Goal: Answer question/provide support: Share knowledge or assist other users

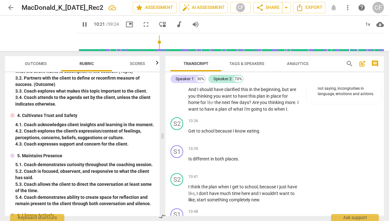
scroll to position [1651, 0]
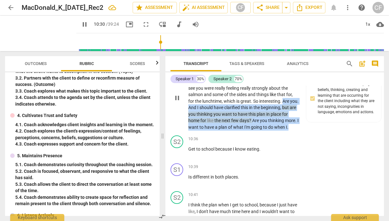
drag, startPoint x: 206, startPoint y: 159, endPoint x: 290, endPoint y: 125, distance: 90.6
click at [290, 125] on p "When I asked , you got really excited , right ? You're like , oh , yeah , we ca…" at bounding box center [243, 97] width 111 height 65
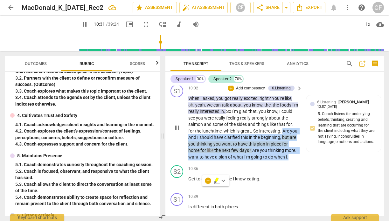
scroll to position [1621, 0]
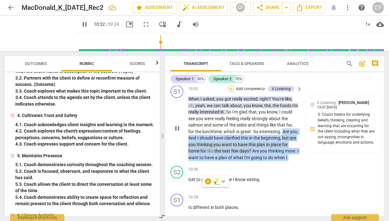
click at [230, 92] on div "+" at bounding box center [230, 89] width 6 height 6
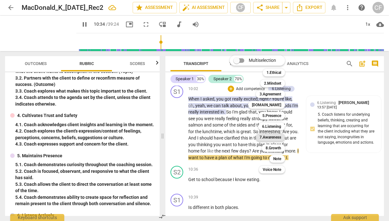
click at [278, 136] on b "7.Awareness" at bounding box center [270, 138] width 22 height 8
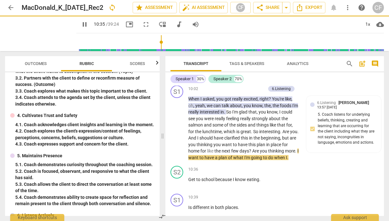
type input "635"
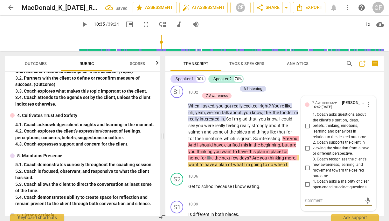
scroll to position [1696, 0]
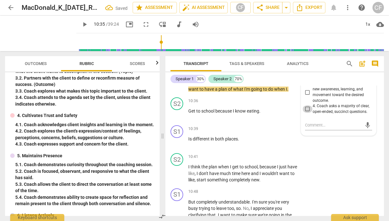
click at [307, 113] on input "4. Coach asks a majority of clear, open-ended, succinct questions." at bounding box center [307, 109] width 10 height 8
checkbox input "true"
click at [308, 128] on textarea at bounding box center [333, 125] width 57 height 6
type textarea "H"
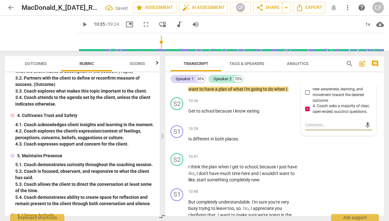
type textarea "H"
type textarea "Ho"
type textarea "How"
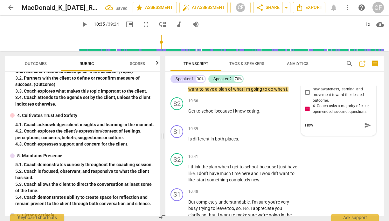
type textarea "How"
type textarea "How ca"
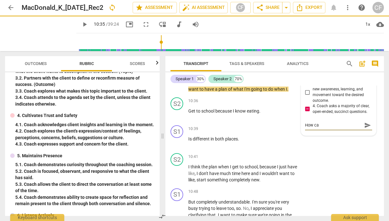
type textarea "How ca y"
type textarea "How ca"
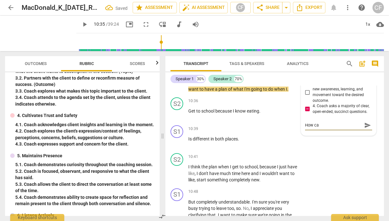
type textarea "How can"
type textarea "How can y"
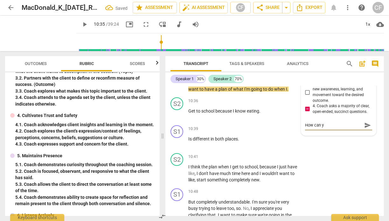
type textarea "How can yo"
type textarea "How can you"
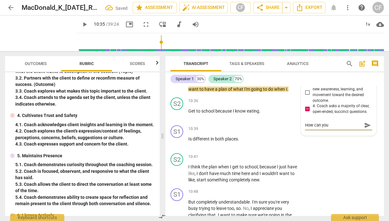
type textarea "How can you o"
type textarea "How can you op"
type textarea "How can you ope"
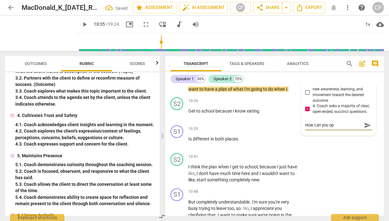
type textarea "How can you ope"
type textarea "How can you open"
type textarea "How can you open t"
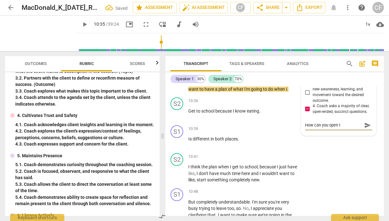
type textarea "How can you open t"
type textarea "How can you open th"
type textarea "How can you open thi"
type textarea "How can you open this"
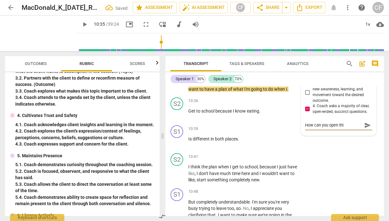
type textarea "How can you open this"
type textarea "How can you open this q"
type textarea "How can you open this qu"
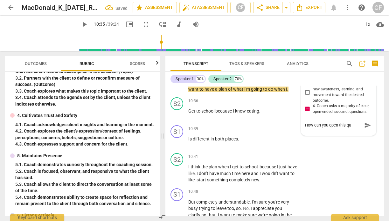
type textarea "How can you open this que"
type textarea "How can you open this ques"
type textarea "How can you open this quest"
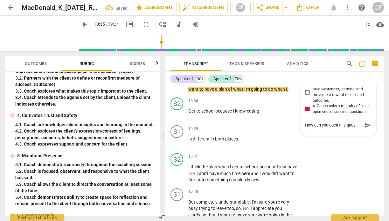
type textarea "How can you open this quest"
type textarea "How can you open this questi"
type textarea "How can you open this questio"
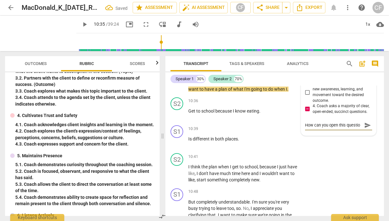
type textarea "How can you open this question"
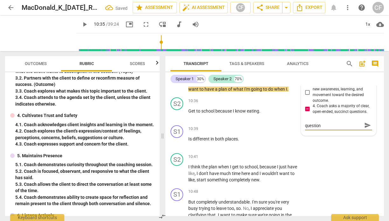
type textarea "How can you open this question u"
type textarea "How can you open this question up"
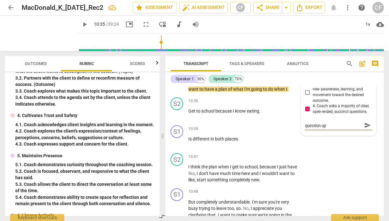
type textarea "How can you open this question up"
type textarea "How can you open this question up u"
type textarea "How can you open this question up us"
type textarea "How can you open this question up usi"
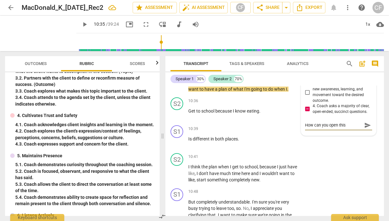
type textarea "How can you open this question up usi"
type textarea "How can you open this question up usin"
type textarea "How can you open this question up using"
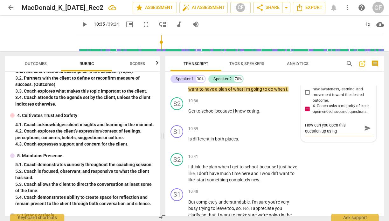
type textarea "How can you open this question up using"
type textarea "How can you open this question up using h"
type textarea "How can you open this question up using ho"
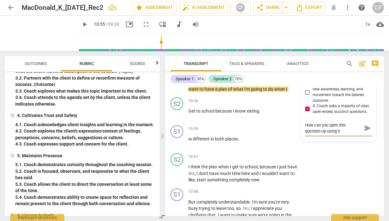
type textarea "How can you open this question up using ho"
type textarea "How can you open this question up using how"
type textarea "How can you open this question up using how/"
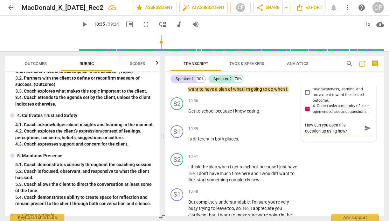
type textarea "How can you open this question up using how/w"
type textarea "How can you open this question up using how/wh"
type textarea "How can you open this question up using how/wha"
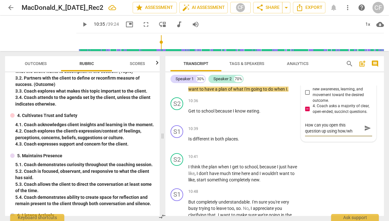
type textarea "How can you open this question up using how/wha"
type textarea "How can you open this question up using how/what"
type textarea "How can you open this question up using how/what?"
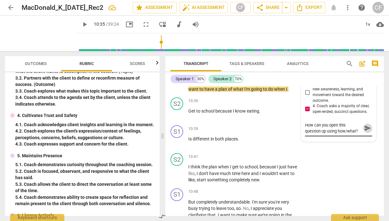
click at [365, 132] on span "send" at bounding box center [367, 128] width 7 height 7
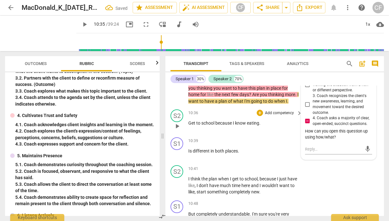
scroll to position [1684, 0]
click at [180, 130] on span "play_arrow" at bounding box center [177, 126] width 8 height 8
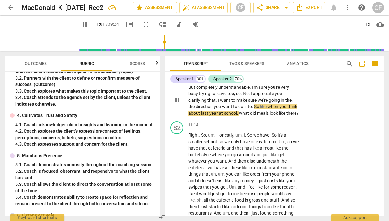
scroll to position [1811, 0]
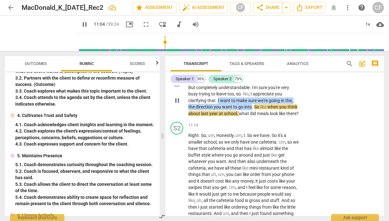
drag, startPoint x: 217, startPoint y: 132, endPoint x: 252, endPoint y: 140, distance: 35.7
click at [252, 117] on p "But completely understandable . I'm sure you're very busy trying to leave too ,…" at bounding box center [243, 101] width 111 height 33
click at [259, 81] on div "+" at bounding box center [259, 77] width 6 height 6
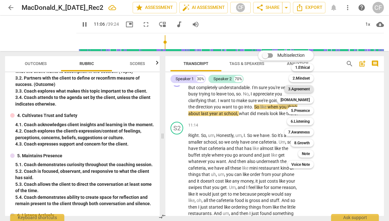
click at [304, 90] on b "3.Agreement" at bounding box center [299, 89] width 22 height 8
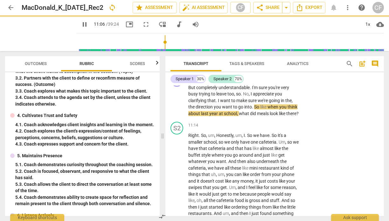
type input "667"
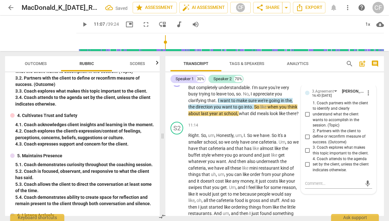
scroll to position [1813, 0]
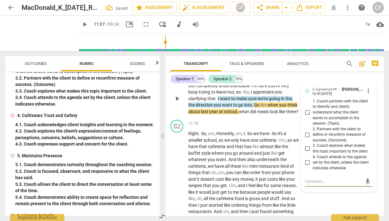
click at [307, 167] on input "4. Coach attends to the agenda set by the client, unless the client indicates o…" at bounding box center [307, 163] width 10 height 8
checkbox input "true"
click at [343, 102] on div "S1 play_arrow pause 10:48 + Add competency 3.Agreement keyboard_arrow_right But…" at bounding box center [274, 94] width 218 height 48
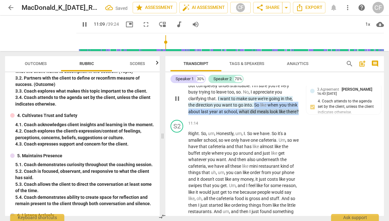
drag, startPoint x: 255, startPoint y: 139, endPoint x: 257, endPoint y: 147, distance: 7.6
click at [257, 115] on p "But completely understandable . I'm sure you're very busy trying to leave too ,…" at bounding box center [243, 99] width 111 height 33
click at [251, 78] on p "Add competency" at bounding box center [247, 76] width 30 height 6
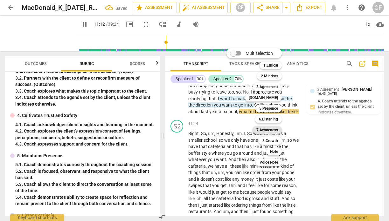
click at [275, 128] on b "7.Awareness" at bounding box center [267, 130] width 22 height 8
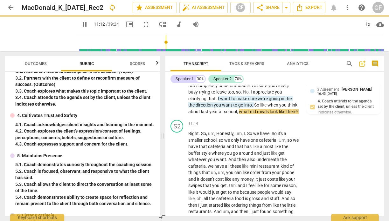
type input "673"
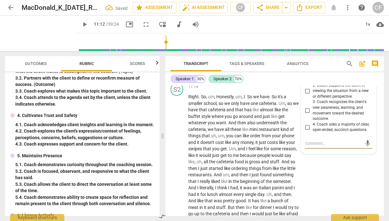
scroll to position [1855, 0]
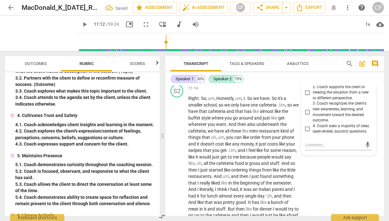
click at [308, 74] on input "1. Coach asks questions about the client's situation, ideas, beliefs, thinking,…" at bounding box center [307, 71] width 10 height 8
checkbox input "true"
click at [172, 163] on div "S2 play_arrow pause" at bounding box center [179, 185] width 18 height 200
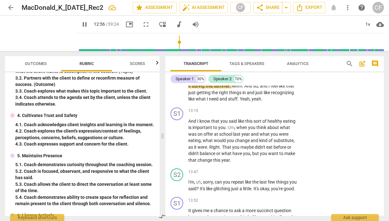
scroll to position [2034, 0]
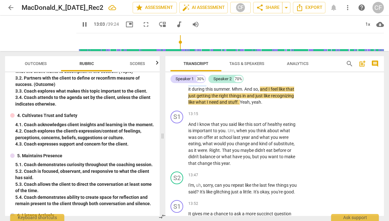
drag, startPoint x: 244, startPoint y: 95, endPoint x: 267, endPoint y: 122, distance: 35.4
click at [267, 106] on p "Right . So , um , Honestly , um , I . So we have . So it's a smaller school , s…" at bounding box center [243, 11] width 111 height 189
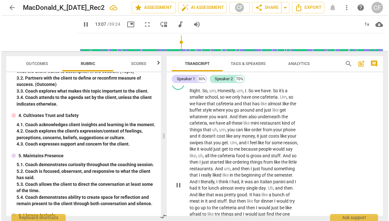
scroll to position [1891, 0]
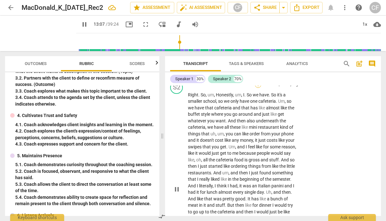
click at [258, 88] on div "+" at bounding box center [258, 85] width 6 height 6
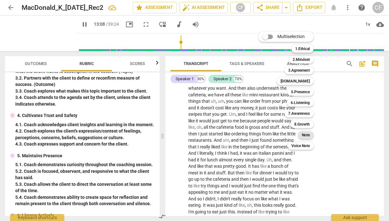
click at [307, 133] on b "Note" at bounding box center [305, 136] width 8 height 8
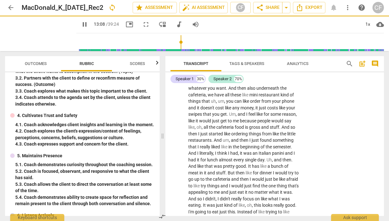
type input "789"
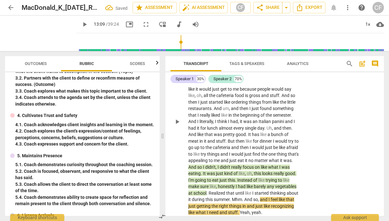
scroll to position [1924, 0]
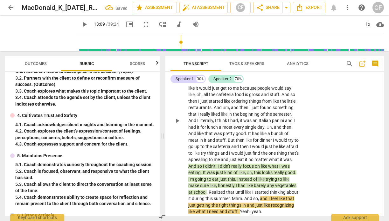
type textarea "N"
type textarea "No"
type textarea "Not"
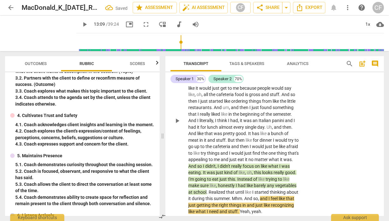
type textarea "Not"
type textarea "Noti"
type textarea "Notic"
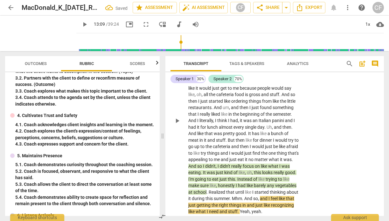
type textarea "Notice"
type textarea "Notice h"
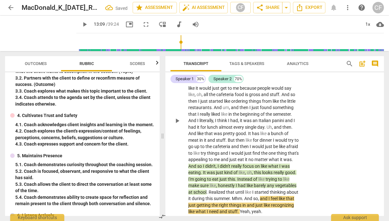
type textarea "Notice he"
type textarea "Notice her"
type textarea "Notice here"
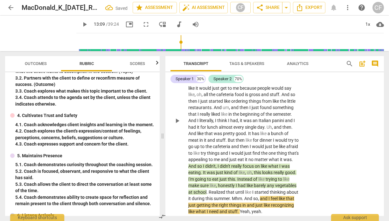
type textarea "Notice here"
type textarea "Notice here t"
type textarea "Notice here th"
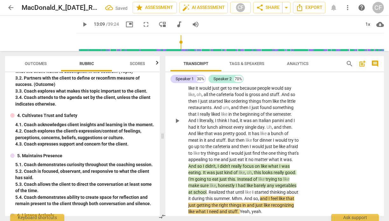
type textarea "Notice here th"
type textarea "Notice here tha"
type textarea "Notice here that"
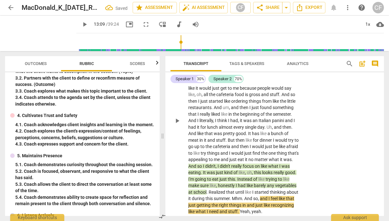
type textarea "Notice here that"
type textarea "Notice here that s"
type textarea "Notice here that sh"
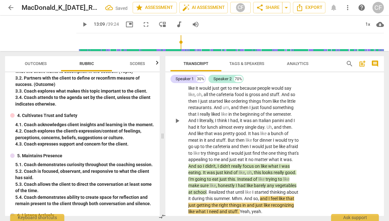
type textarea "Notice here that she"
type textarea "Notice here that she i"
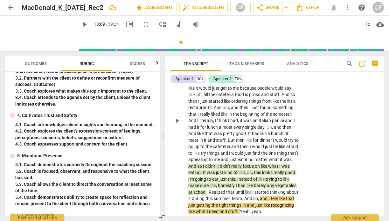
type textarea "Notice here that she is"
type textarea "Notice here that she is d"
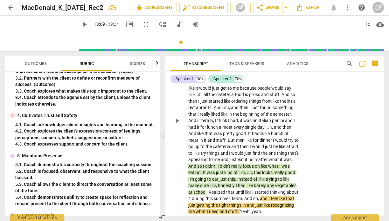
type textarea "Notice here that she is di"
type textarea "Notice here that she is dis"
type textarea "Notice here that she is disc"
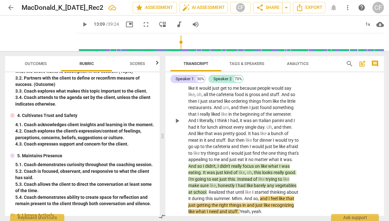
type textarea "Notice here that she is dis"
type textarea "Notice here that she is disr"
type textarea "Notice here that she is dis"
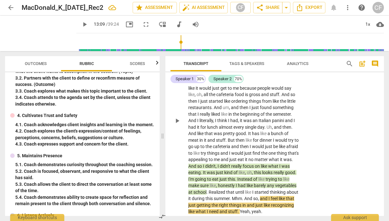
type textarea "Notice here that she is dis"
type textarea "Notice here that she is di"
type textarea "Notice here that she is d"
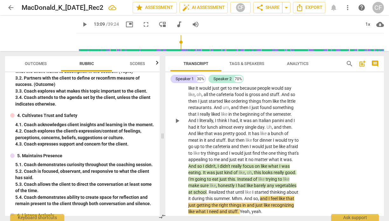
type textarea "Notice here that she is de"
type textarea "Notice here that she is des"
type textarea "Notice here that she is desc"
type textarea "Notice here that she is descr"
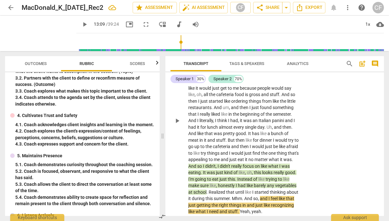
type textarea "Notice here that she is descr"
type textarea "Notice here that she is descri"
type textarea "Notice here that she is describ"
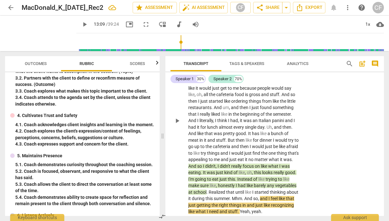
type textarea "Notice here that she is describi"
type textarea "Notice here that she is describin"
type textarea "Notice here that she is describing"
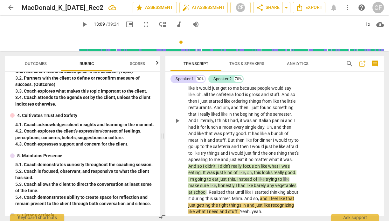
type textarea "Notice here that she is describing"
type textarea "Notice here that she is describing a"
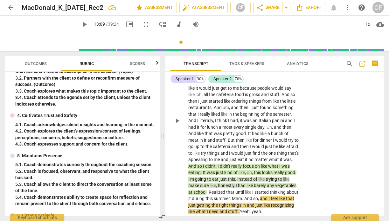
type textarea "Notice here that she is describing a"
type textarea "Notice here that she is describing a l"
type textarea "Notice here that she is describing a la"
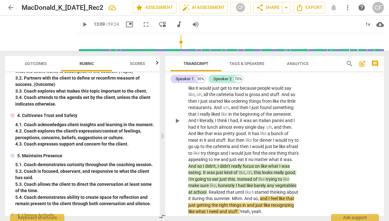
scroll to position [0, 0]
type textarea "Notice here that she is describing a lac"
type textarea "Notice here that she is describing a lack"
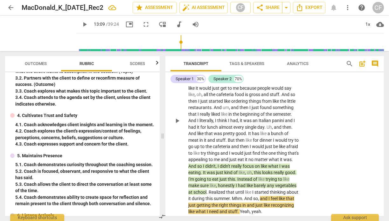
type textarea "Notice here that she is describing a lack"
type textarea "Notice here that she is describing a lack o"
type textarea "Notice here that she is describing a lack of"
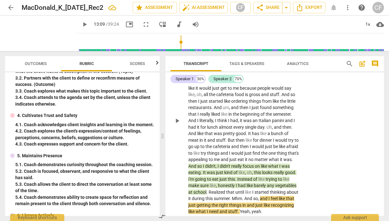
type textarea "Notice here that she is describing a lack of"
type textarea "Notice here that she is describing a lack of a"
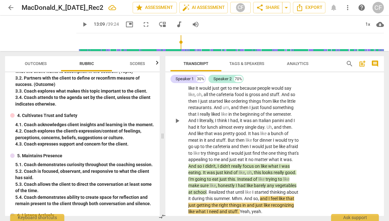
type textarea "Notice here that she is describing a lack of aw"
type textarea "Notice here that she is describing a lack of a"
type textarea "Notice here that she is describing a lack of"
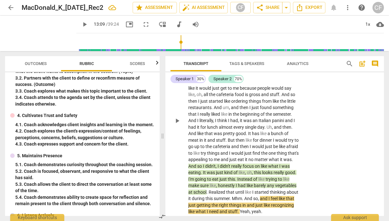
click at [365, 58] on span "send" at bounding box center [367, 54] width 7 height 7
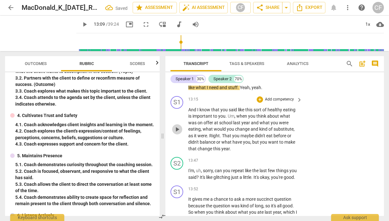
click at [175, 133] on span "play_arrow" at bounding box center [177, 130] width 8 height 8
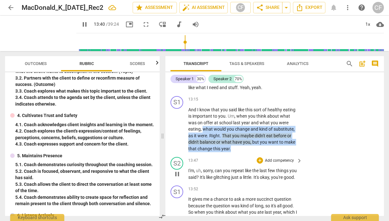
drag, startPoint x: 203, startPoint y: 174, endPoint x: 228, endPoint y: 201, distance: 36.9
click at [228, 201] on div "S1 play_arrow pause 00:00 + Add competency keyboard_arrow_right All right . Oh …" at bounding box center [274, 151] width 218 height 131
click at [267, 103] on p "Add competency" at bounding box center [279, 100] width 30 height 6
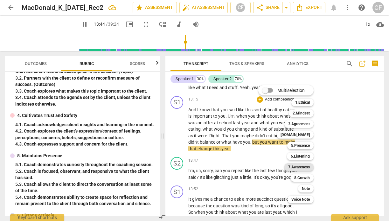
click at [306, 168] on b "7.Awareness" at bounding box center [299, 168] width 22 height 8
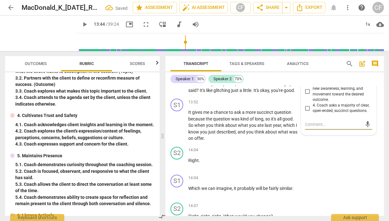
scroll to position [2130, 0]
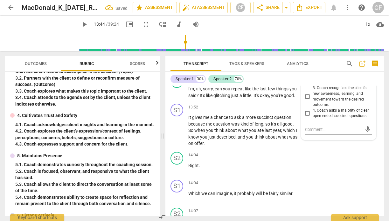
click at [307, 59] on input "1. Coach asks questions about the client's situation, ideas, beliefs, thinking,…" at bounding box center [307, 55] width 10 height 8
click at [341, 178] on div "S2 play_arrow pause 14:04 + Add competency keyboard_arrow_right Right ." at bounding box center [274, 164] width 218 height 28
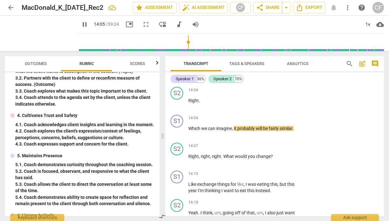
scroll to position [2196, 0]
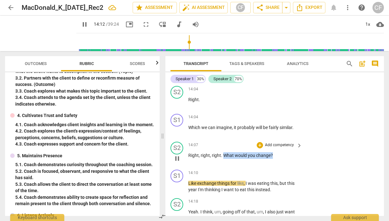
drag, startPoint x: 274, startPoint y: 201, endPoint x: 224, endPoint y: 201, distance: 49.9
click at [224, 159] on p "Right , right , right . What would you change ?" at bounding box center [243, 155] width 111 height 7
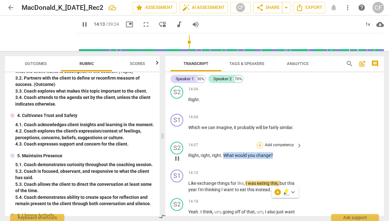
click at [257, 149] on div "+" at bounding box center [259, 145] width 6 height 6
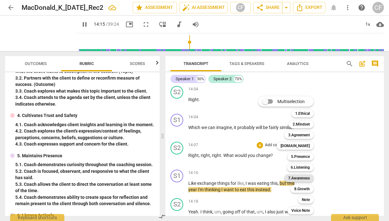
click at [309, 180] on b "7.Awareness" at bounding box center [299, 179] width 22 height 8
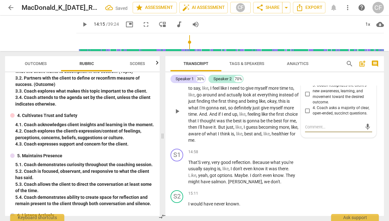
scroll to position [2319, 0]
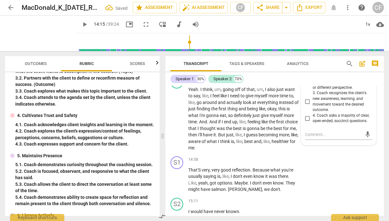
click at [306, 64] on input "1. Coach asks questions about the client's situation, ideas, beliefs, thinking,…" at bounding box center [307, 60] width 10 height 8
click at [290, 82] on p "Add competency" at bounding box center [279, 80] width 30 height 6
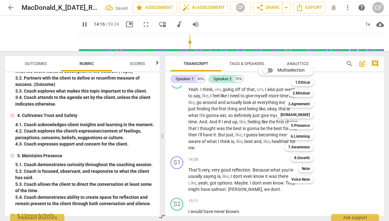
click at [361, 131] on div at bounding box center [194, 110] width 389 height 221
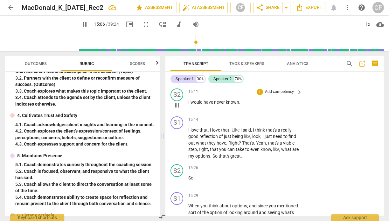
scroll to position [2435, 0]
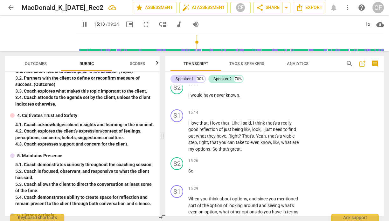
click at [177, 67] on span "pause" at bounding box center [177, 64] width 8 height 8
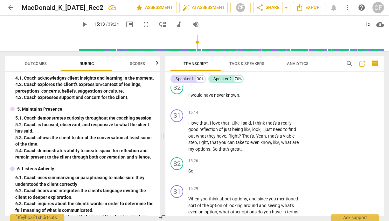
scroll to position [164, 0]
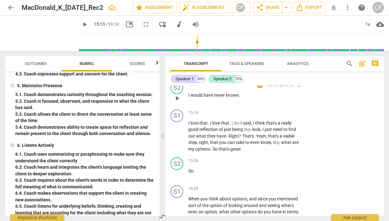
click at [179, 102] on span "play_arrow" at bounding box center [177, 99] width 8 height 8
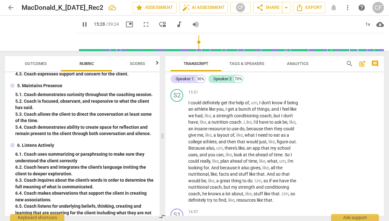
scroll to position [2581, 0]
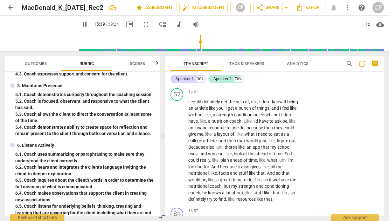
click at [175, 71] on span "pause" at bounding box center [177, 67] width 8 height 8
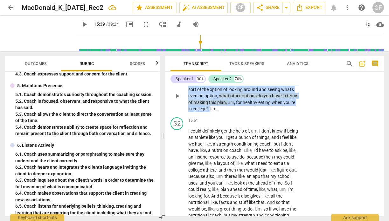
drag, startPoint x: 248, startPoint y: 153, endPoint x: 188, endPoint y: 129, distance: 65.3
click at [188, 115] on div "S1 play_arrow pause 15:29 + Add competency keyboard_arrow_right When you think …" at bounding box center [274, 91] width 218 height 48
click at [260, 76] on div "+" at bounding box center [259, 73] width 6 height 6
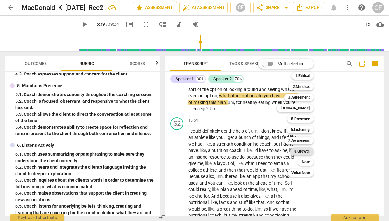
click at [298, 152] on b "8.Growth" at bounding box center [302, 152] width 16 height 8
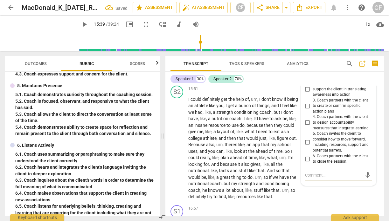
scroll to position [2581, 0]
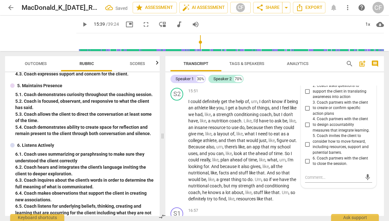
click at [308, 79] on input "1. Coach supports the client in exploring their learning about themselves and t…" at bounding box center [307, 75] width 10 height 8
click at [317, 85] on div "Speaker 1 30% Speaker 2 70% S1 play_arrow pause 00:00 + Add competency keyboard…" at bounding box center [274, 144] width 218 height 144
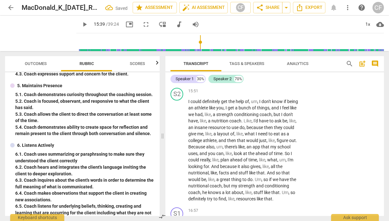
drag, startPoint x: 248, startPoint y: 125, endPoint x: 181, endPoint y: 96, distance: 72.9
click at [181, 85] on div "S1 play_arrow pause 15:29 + Add competency 8.Growth keyboard_arrow_right When y…" at bounding box center [274, 61] width 218 height 48
click at [236, 46] on div "+" at bounding box center [234, 43] width 6 height 6
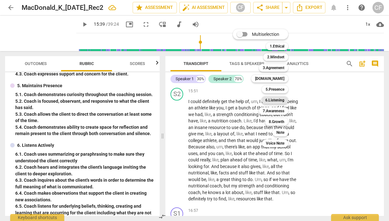
click at [281, 100] on b "6.Listening" at bounding box center [274, 101] width 19 height 8
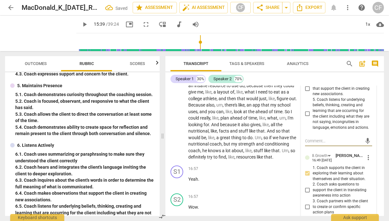
scroll to position [2623, 0]
click at [306, 74] on input "3. Coach inquires about the client's words in order to determine the full meani…" at bounding box center [307, 70] width 10 height 8
click at [282, 85] on div "Speaker 1 30% Speaker 2 70% S1 play_arrow pause 00:00 + Add competency keyboard…" at bounding box center [274, 144] width 218 height 144
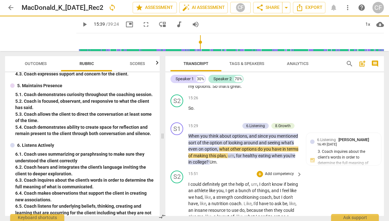
scroll to position [2626, 0]
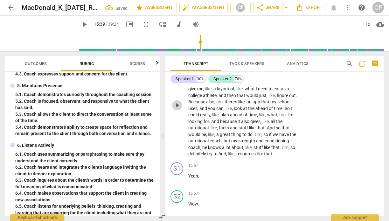
click at [178, 109] on span "play_arrow" at bounding box center [177, 106] width 8 height 8
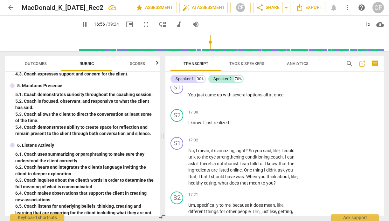
scroll to position [2789, 0]
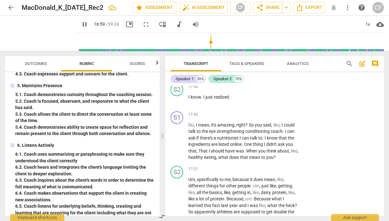
drag, startPoint x: 291, startPoint y: 119, endPoint x: 184, endPoint y: 116, distance: 107.1
click at [184, 81] on div "S1 play_arrow pause 16:58 + Add competency keyboard_arrow_right You just came u…" at bounding box center [274, 67] width 218 height 28
click at [258, 62] on div "+" at bounding box center [259, 59] width 6 height 6
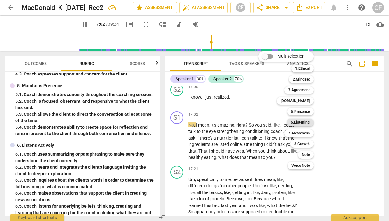
click at [302, 124] on b "6.Listening" at bounding box center [299, 123] width 19 height 8
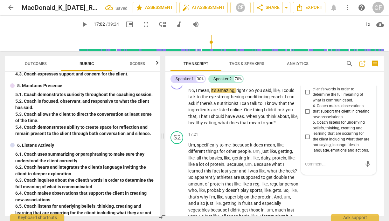
scroll to position [2822, 0]
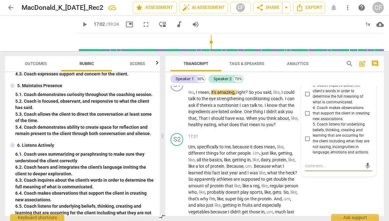
click at [328, 44] on div "6.Listening" at bounding box center [321, 40] width 19 height 6
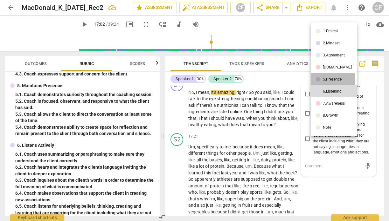
click at [332, 79] on div "5.Presence" at bounding box center [331, 80] width 19 height 4
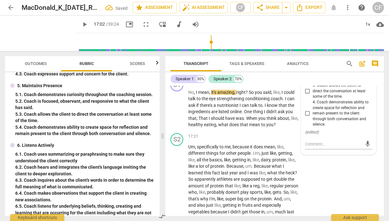
click at [307, 78] on input "2. Coach is focused, observant, and responsive to what the client has said." at bounding box center [307, 75] width 10 height 8
click at [307, 118] on input "4. Coach demonstrates ability to create space for reflection and remain present…" at bounding box center [307, 114] width 10 height 8
click at [373, 151] on div "5.Presence [PERSON_NAME] 16:51 [DATE] more_vert 1. Coach demonstrates curiosity…" at bounding box center [338, 93] width 75 height 121
click at [176, 71] on span "play_arrow" at bounding box center [177, 68] width 8 height 8
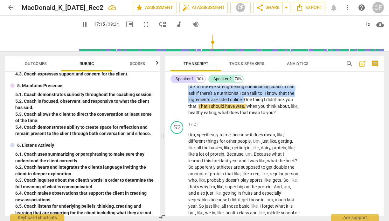
scroll to position [2821, 0]
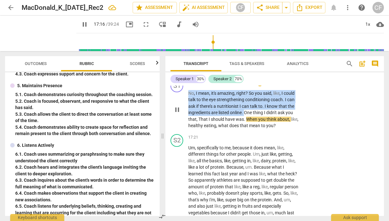
drag, startPoint x: 244, startPoint y: 105, endPoint x: 187, endPoint y: 144, distance: 69.1
click at [187, 132] on div "S1 play_arrow pause 17:02 + Add competency keyboard_arrow_right No , I mean , i…" at bounding box center [274, 104] width 218 height 55
click at [258, 86] on div "+" at bounding box center [259, 83] width 6 height 6
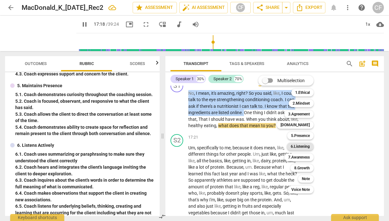
click at [307, 147] on b "6.Listening" at bounding box center [299, 147] width 19 height 8
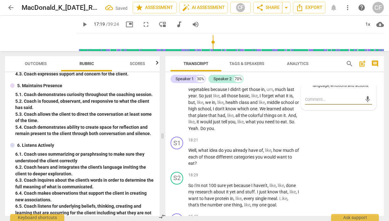
scroll to position [2872, 0]
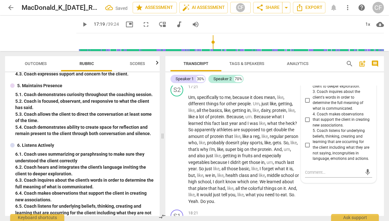
click at [306, 68] on input "1. Coach uses summarizing or paraphrasing to make sure they understood the clie…" at bounding box center [307, 64] width 10 height 8
click at [174, 77] on div "play_arrow pause" at bounding box center [180, 59] width 16 height 35
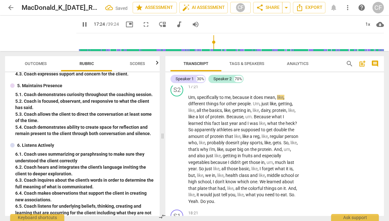
drag, startPoint x: 285, startPoint y: 127, endPoint x: 246, endPoint y: 121, distance: 39.9
click at [246, 79] on p "No , I mean , it's amazing , right ? So you said , like , I could talk to the e…" at bounding box center [243, 59] width 111 height 39
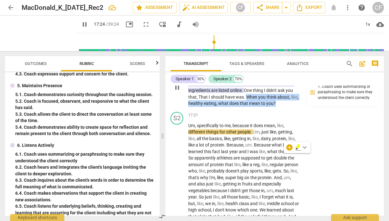
scroll to position [2842, 0]
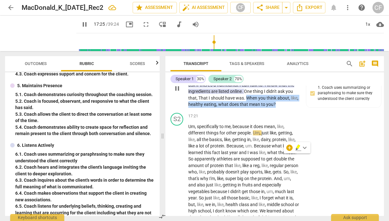
click at [242, 65] on p "Add competency" at bounding box center [250, 62] width 30 height 6
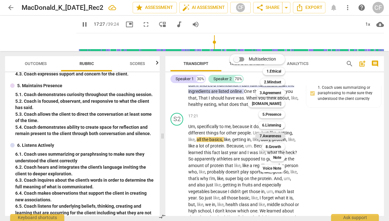
click at [275, 134] on b "7.Awareness" at bounding box center [270, 136] width 22 height 8
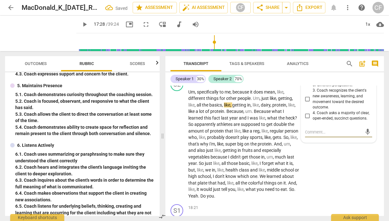
scroll to position [2884, 0]
click at [306, 61] on input "1. Coach asks questions about the client's situation, ideas, beliefs, thinking,…" at bounding box center [307, 58] width 10 height 8
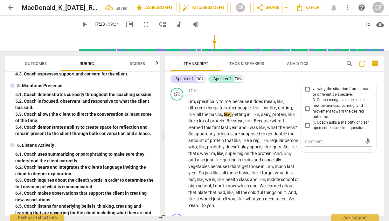
click at [286, 83] on p "No , I mean , it's amazing , right ? So you said , like , I could talk to the e…" at bounding box center [243, 63] width 111 height 39
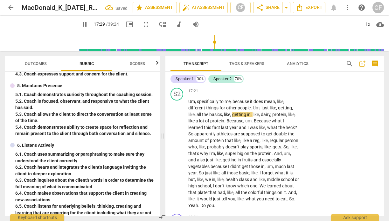
drag, startPoint x: 286, startPoint y: 132, endPoint x: 245, endPoint y: 124, distance: 41.0
click at [245, 83] on p "No , I mean , it's amazing , right ? So you said , like , I could talk to the e…" at bounding box center [243, 63] width 111 height 39
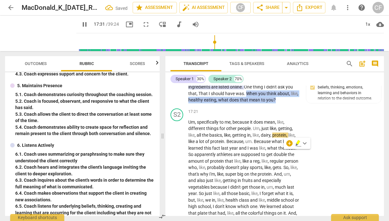
click at [220, 53] on p "Add competency" at bounding box center [222, 51] width 30 height 6
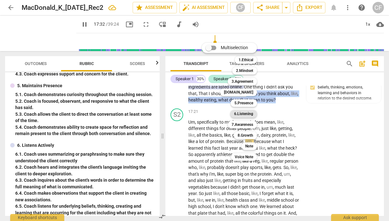
click at [251, 113] on b "6.Listening" at bounding box center [243, 114] width 19 height 8
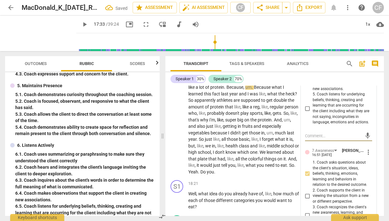
scroll to position [2906, 0]
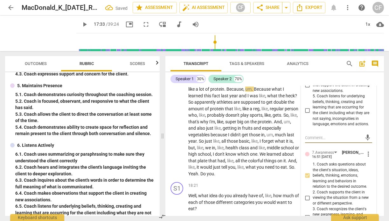
click at [305, 70] on input "3. Coach inquires about the client's words in order to determine the full meani…" at bounding box center [307, 66] width 10 height 8
click at [291, 105] on div "S2 play_arrow pause 17:21 + Add competency keyboard_arrow_right Um , specifical…" at bounding box center [274, 117] width 218 height 126
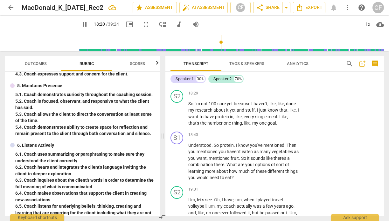
scroll to position [3035, 0]
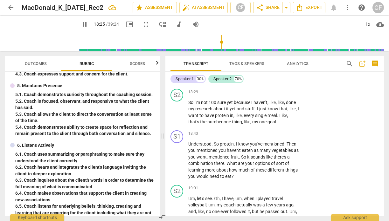
drag, startPoint x: 251, startPoint y: 96, endPoint x: 251, endPoint y: 133, distance: 37.5
click at [251, 133] on div "S1 play_arrow pause 00:00 + Add competency keyboard_arrow_right All right . Oh …" at bounding box center [274, 151] width 218 height 131
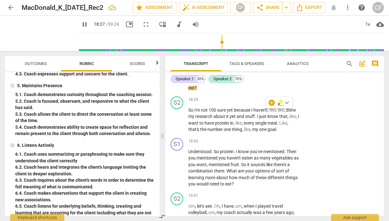
scroll to position [3018, 0]
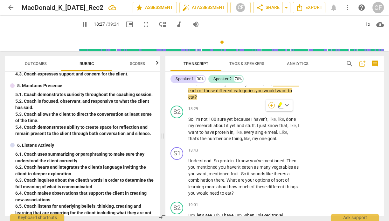
click at [272, 106] on div "+" at bounding box center [271, 105] width 6 height 6
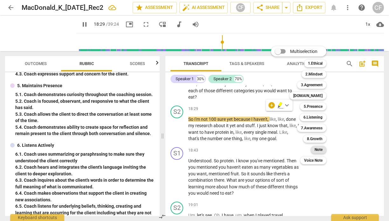
click at [322, 151] on b "Note" at bounding box center [318, 150] width 8 height 8
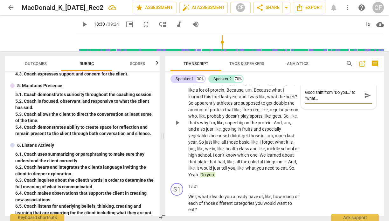
scroll to position [0, 0]
click at [308, 102] on textarea "Good shift from "Do you..." to "what..."!" at bounding box center [333, 96] width 57 height 12
click at [364, 99] on span "send" at bounding box center [367, 95] width 7 height 7
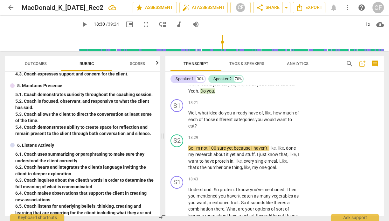
scroll to position [3059, 0]
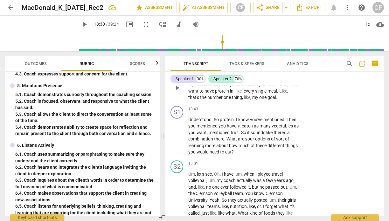
click at [331, 104] on div "S2 play_arrow pause 18:29 + Add competency keyboard_arrow_right So I'm not 100 …" at bounding box center [274, 83] width 218 height 42
drag, startPoint x: 198, startPoint y: 95, endPoint x: 207, endPoint y: 109, distance: 17.1
click at [207, 59] on p "Well , what idea do you already have of , like , how much of each of those diff…" at bounding box center [243, 50] width 111 height 20
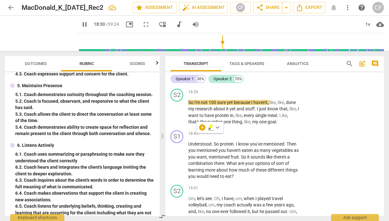
scroll to position [3031, 0]
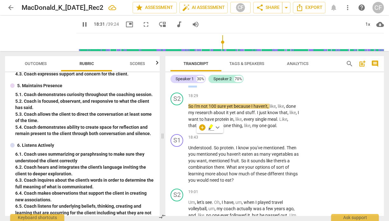
click at [261, 64] on div "+" at bounding box center [259, 61] width 6 height 6
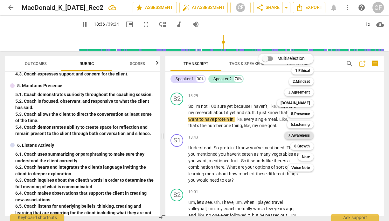
click at [304, 134] on b "7.Awareness" at bounding box center [299, 136] width 22 height 8
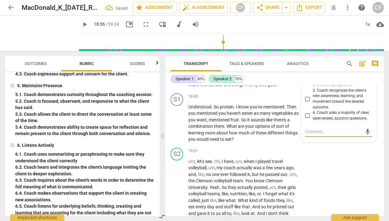
scroll to position [3069, 0]
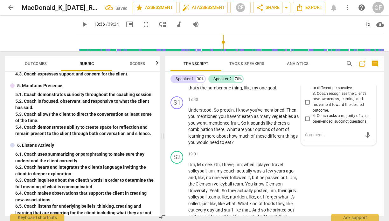
click at [309, 64] on input "1. Coach asks questions about the client's situation, ideas, beliefs, thinking,…" at bounding box center [307, 61] width 10 height 8
click at [287, 50] on p "Well , what idea do you already have of , like , how much of each of those diff…" at bounding box center [243, 40] width 111 height 20
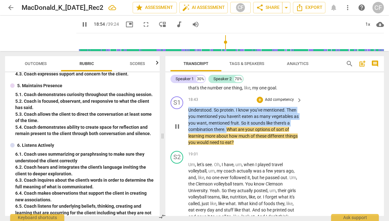
drag, startPoint x: 227, startPoint y: 180, endPoint x: 186, endPoint y: 164, distance: 44.5
click at [186, 149] on div "S1 play_arrow pause 18:43 + Add competency keyboard_arrow_right Understood . So…" at bounding box center [274, 121] width 218 height 55
click at [257, 103] on div "+" at bounding box center [259, 100] width 6 height 6
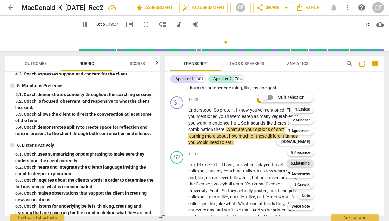
click at [301, 163] on b "6.Listening" at bounding box center [299, 164] width 19 height 8
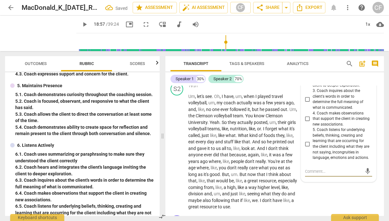
scroll to position [3129, 0]
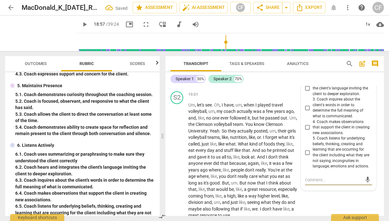
click at [306, 76] on input "1. Coach uses summarizing or paraphrasing to make sure they understood the clie…" at bounding box center [307, 72] width 10 height 8
click at [291, 89] on div "S1 play_arrow pause 18:43 + Add competency 6.Listening keyboard_arrow_right Und…" at bounding box center [274, 61] width 218 height 55
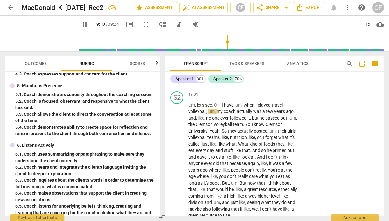
drag, startPoint x: 226, startPoint y: 121, endPoint x: 249, endPoint y: 139, distance: 29.0
click at [249, 89] on div "S1 play_arrow pause 18:43 + Add competency 6.Listening keyboard_arrow_right Und…" at bounding box center [274, 61] width 218 height 55
click at [252, 43] on p "Add competency" at bounding box center [250, 40] width 30 height 6
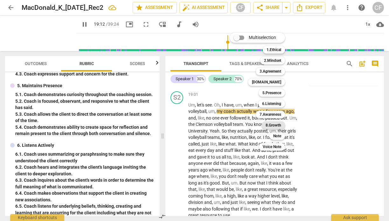
click at [281, 124] on b "8.Growth" at bounding box center [273, 126] width 16 height 8
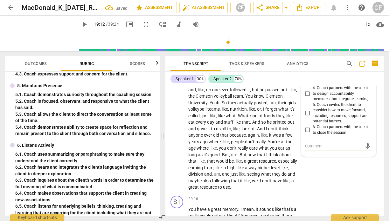
scroll to position [3153, 0]
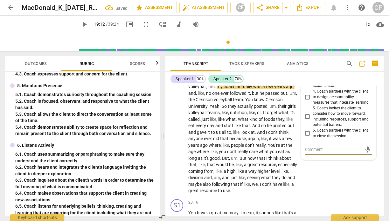
click at [306, 51] on input "1. Coach supports the client in exploring their learning about themselves and t…" at bounding box center [307, 47] width 10 height 8
click at [307, 51] on input "1. Coach supports the client in exploring their learning about themselves and t…" at bounding box center [307, 47] width 10 height 8
click at [306, 68] on input "2. Coach asks questions to support the client in translating awareness into act…" at bounding box center [307, 64] width 10 height 8
click at [378, 64] on div "S1 play_arrow pause 18:43 + Add competency 6.Listening 8.Growth keyboard_arrow_…" at bounding box center [274, 37] width 218 height 55
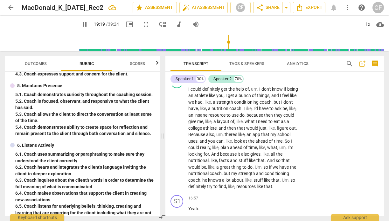
scroll to position [2589, 0]
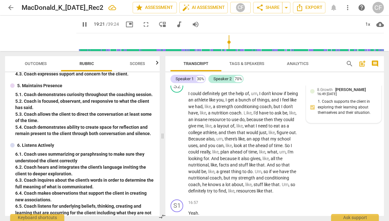
click at [339, 92] on span "[PERSON_NAME]" at bounding box center [350, 89] width 30 height 5
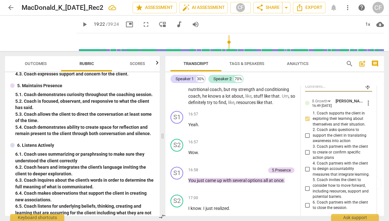
scroll to position [2692, 0]
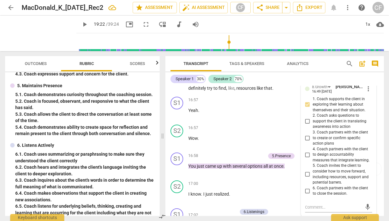
click at [327, 94] on div "16:49 [DATE]" at bounding box center [322, 92] width 20 height 4
click at [307, 109] on input "1. Coach supports the client in exploring their learning about themselves and t…" at bounding box center [307, 105] width 10 height 8
click at [305, 125] on input "2. Coach asks questions to support the client in translating awareness into act…" at bounding box center [307, 122] width 10 height 8
click at [179, 90] on div "play_arrow pause" at bounding box center [180, 40] width 16 height 100
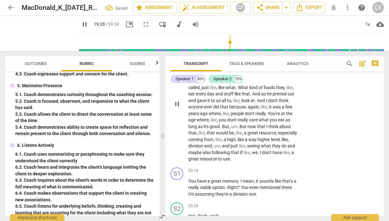
scroll to position [3203, 0]
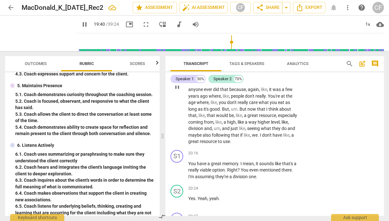
click at [176, 91] on span "pause" at bounding box center [177, 87] width 8 height 8
click at [176, 91] on span "play_arrow" at bounding box center [177, 87] width 8 height 8
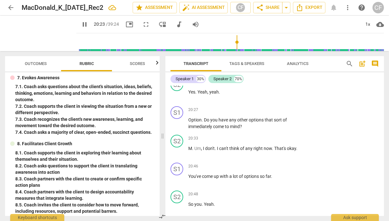
scroll to position [334, 0]
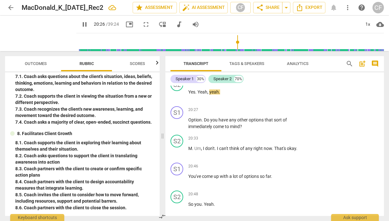
drag, startPoint x: 240, startPoint y: 108, endPoint x: 186, endPoint y: 108, distance: 53.1
click at [186, 76] on div "S1 play_arrow pause 20:16 + Add competency keyboard_arrow_right You have a grea…" at bounding box center [274, 58] width 218 height 35
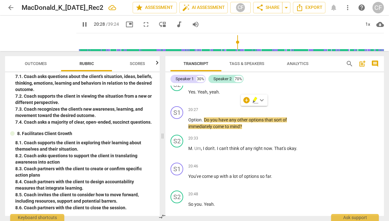
click at [281, 50] on p "Add competency" at bounding box center [279, 47] width 30 height 6
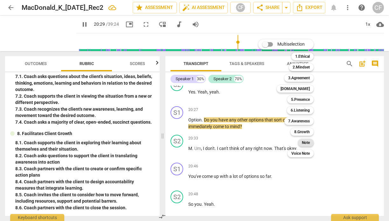
click at [309, 143] on b "Note" at bounding box center [305, 143] width 8 height 8
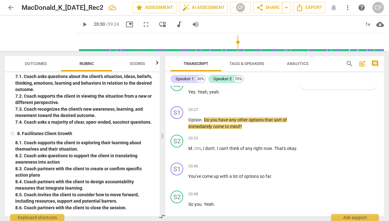
scroll to position [5, 0]
click at [366, 82] on span "send" at bounding box center [367, 78] width 7 height 7
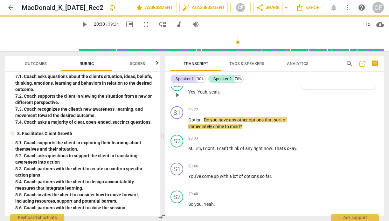
scroll to position [0, 0]
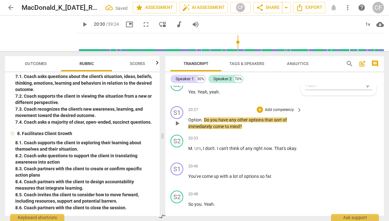
click at [179, 127] on span "play_arrow" at bounding box center [177, 124] width 8 height 8
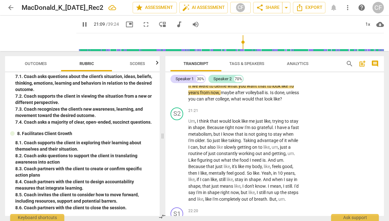
scroll to position [3546, 0]
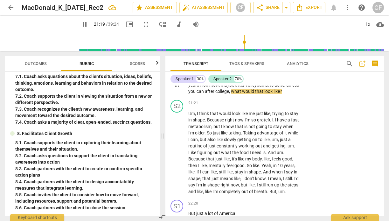
drag, startPoint x: 297, startPoint y: 142, endPoint x: 190, endPoint y: 130, distance: 108.4
click at [190, 95] on div "If we were to define what you want that to look like [DATE] , maybe after volle…" at bounding box center [245, 85] width 114 height 20
drag, startPoint x: 189, startPoint y: 129, endPoint x: 312, endPoint y: 141, distance: 123.5
click at [312, 98] on div "S1 play_arrow pause 21:07 + Add competency keyboard_arrow_right If we were to d…" at bounding box center [274, 79] width 218 height 35
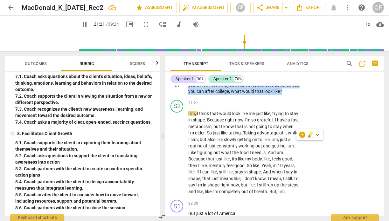
click at [288, 71] on p "Add competency" at bounding box center [279, 69] width 30 height 6
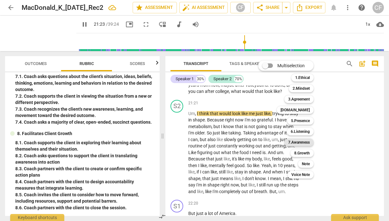
click at [303, 143] on b "7.Awareness" at bounding box center [299, 143] width 22 height 8
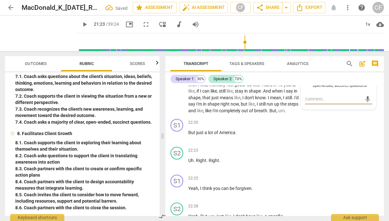
scroll to position [3614, 0]
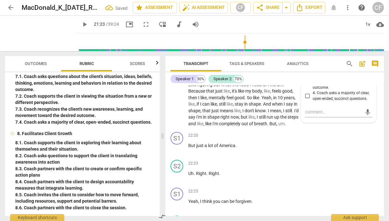
click at [305, 64] on input "2. Coach supports the client in viewing the situation from a new or different p…" at bounding box center [307, 60] width 10 height 8
click at [377, 130] on div "S2 play_arrow pause 21:21 + Add competency keyboard_arrow_right Um , I think th…" at bounding box center [274, 80] width 218 height 100
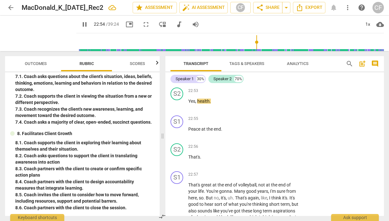
scroll to position [3835, 0]
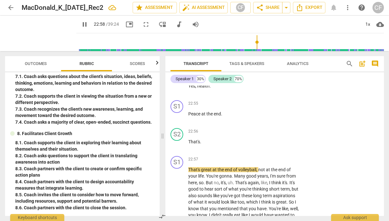
drag, startPoint x: 227, startPoint y: 123, endPoint x: 188, endPoint y: 116, distance: 39.6
click at [188, 67] on p "Yeah , it sounds like you see that as being a good , like , mental health and ." at bounding box center [243, 60] width 111 height 13
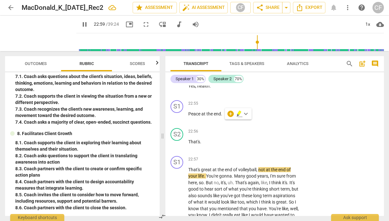
click at [290, 50] on p "Add competency" at bounding box center [279, 47] width 30 height 6
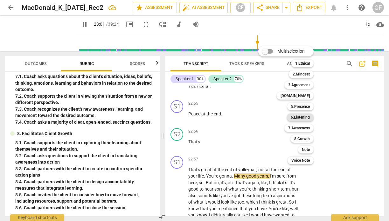
click at [304, 117] on b "6.Listening" at bounding box center [299, 118] width 19 height 8
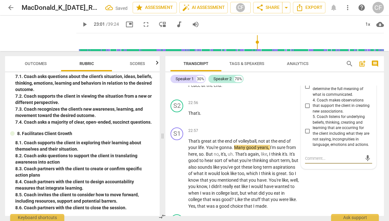
scroll to position [3858, 0]
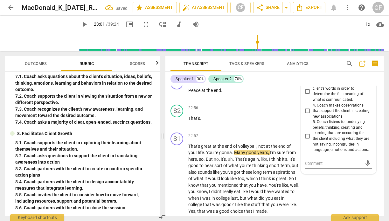
click at [307, 59] on input "1. Coach uses summarizing or paraphrasing to make sure they understood the clie…" at bounding box center [307, 55] width 10 height 8
click at [314, 80] on div "Speaker 1 30% Speaker 2 70%" at bounding box center [274, 79] width 208 height 11
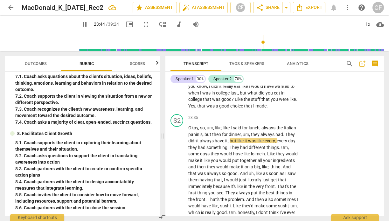
scroll to position [3966, 0]
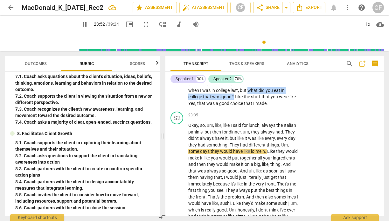
drag, startPoint x: 279, startPoint y: 148, endPoint x: 254, endPoint y: 155, distance: 25.7
click at [254, 107] on p "That's great at the end of volleyball , not at the end of your life . You're go…" at bounding box center [243, 71] width 111 height 72
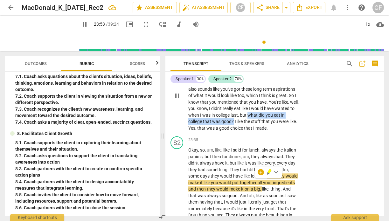
scroll to position [3940, 0]
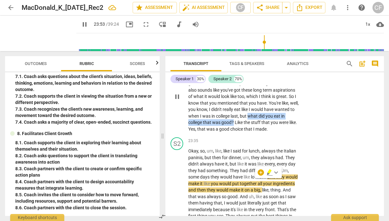
click at [275, 57] on p "Add competency" at bounding box center [279, 54] width 30 height 6
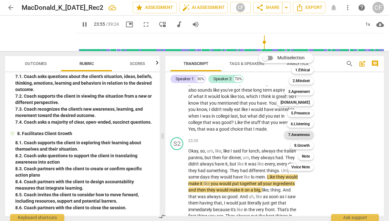
click at [308, 135] on b "7.Awareness" at bounding box center [299, 135] width 22 height 8
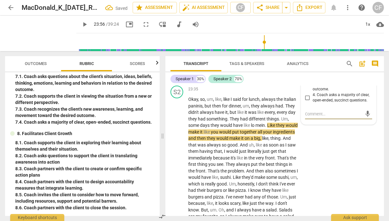
scroll to position [3978, 0]
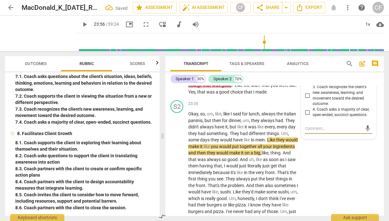
click at [308, 58] on input "1. Coach asks questions about the client's situation, ideas, beliefs, thinking,…" at bounding box center [307, 54] width 10 height 8
click at [175, 94] on div "play_arrow pause" at bounding box center [180, 60] width 16 height 68
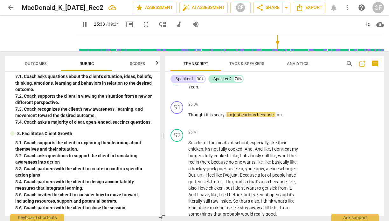
scroll to position [4390, 0]
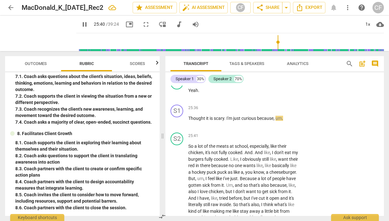
click at [180, 69] on span "pause" at bounding box center [177, 66] width 8 height 8
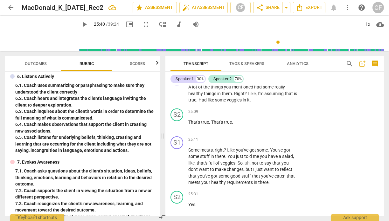
scroll to position [213, 0]
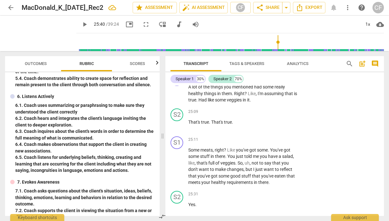
drag, startPoint x: 250, startPoint y: 96, endPoint x: 187, endPoint y: 98, distance: 62.6
click at [187, 43] on div "S1 play_arrow pause 24:59 + Add competency keyboard_arrow_right Can I offer you…" at bounding box center [274, 29] width 218 height 28
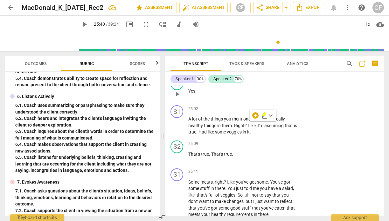
scroll to position [4186, 0]
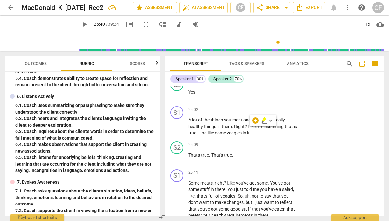
click at [286, 57] on p "Add competency" at bounding box center [279, 54] width 30 height 6
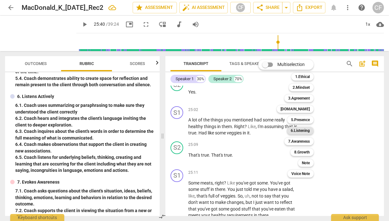
click at [302, 131] on b "6.Listening" at bounding box center [299, 131] width 19 height 8
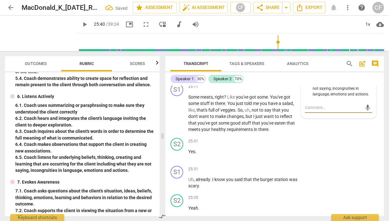
scroll to position [4228, 0]
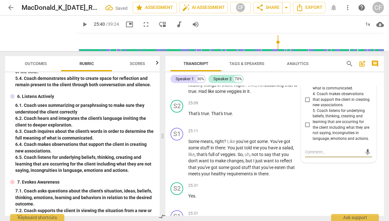
click at [306, 104] on input "4. Coach makes observations that support the client in creating new association…" at bounding box center [307, 100] width 10 height 8
click at [315, 78] on div "Speaker 1 30% Speaker 2 70%" at bounding box center [274, 79] width 208 height 11
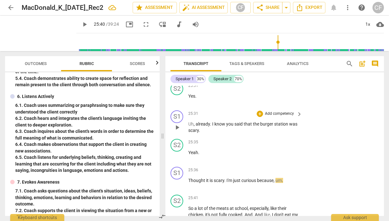
scroll to position [4320, 0]
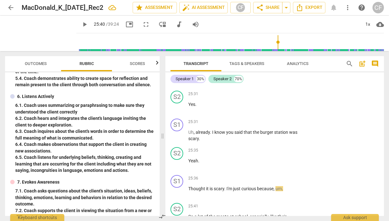
drag, startPoint x: 275, startPoint y: 148, endPoint x: 184, endPoint y: 116, distance: 96.3
click at [184, 88] on div "S1 play_arrow pause 25:11 + Add competency keyboard_arrow_right Some meats , ri…" at bounding box center [274, 61] width 218 height 55
click at [269, 145] on div "S1 play_arrow pause 25:31 + Add competency keyboard_arrow_right Uh , already . …" at bounding box center [274, 130] width 218 height 29
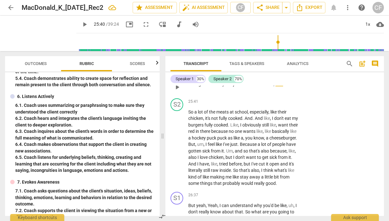
scroll to position [4427, 0]
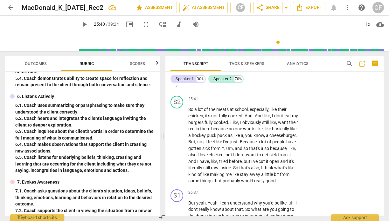
drag, startPoint x: 257, startPoint y: 147, endPoint x: 186, endPoint y: 146, distance: 71.8
click at [185, 93] on div "S1 play_arrow pause 25:36 + Add competency keyboard_arrow_right Thought it is s…" at bounding box center [274, 79] width 218 height 28
drag, startPoint x: 201, startPoint y: 95, endPoint x: 211, endPoint y: 89, distance: 11.6
click at [211, 35] on p "Uh , already . I know you said that the burger station was scary ." at bounding box center [243, 28] width 111 height 13
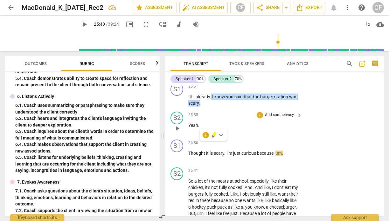
scroll to position [4346, 0]
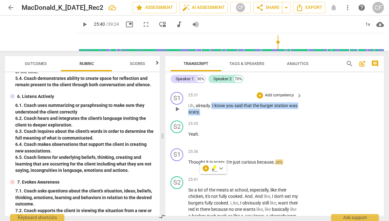
click at [291, 98] on p "Add competency" at bounding box center [279, 96] width 30 height 6
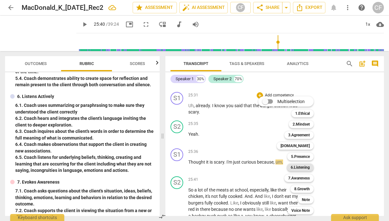
click at [307, 167] on b "6.Listening" at bounding box center [299, 168] width 19 height 8
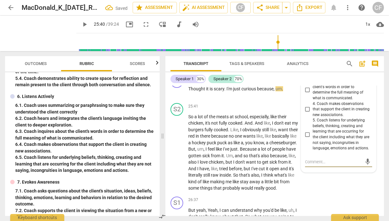
scroll to position [4419, 0]
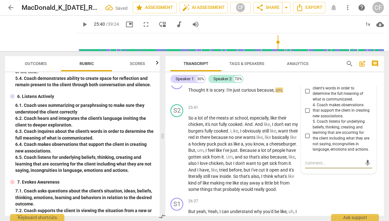
click at [307, 59] on input "1. Coach uses summarizing or paraphrasing to make sure they understood the clie…" at bounding box center [307, 55] width 10 height 8
click at [347, 46] on div "S1 play_arrow pause 25:31 + Add competency 6.Listening keyboard_arrow_right Uh …" at bounding box center [274, 31] width 218 height 29
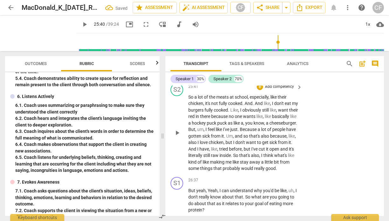
scroll to position [4445, 0]
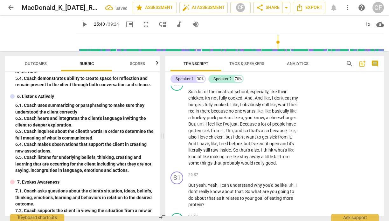
drag, startPoint x: 256, startPoint y: 129, endPoint x: 226, endPoint y: 128, distance: 30.2
click at [226, 67] on p "Thought it is scary . I'm just curious because , um ." at bounding box center [243, 64] width 111 height 7
click at [257, 57] on div "+" at bounding box center [259, 54] width 6 height 6
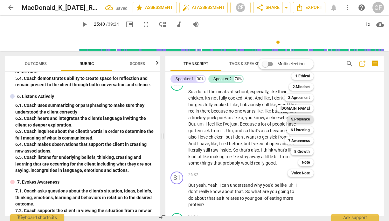
click at [301, 118] on b "5.Presence" at bounding box center [300, 120] width 19 height 8
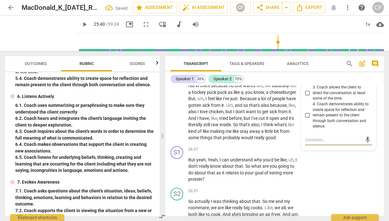
scroll to position [4465, 0]
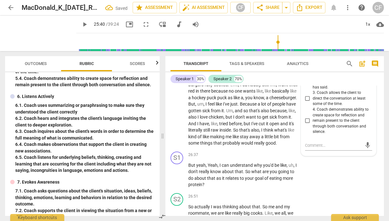
click at [307, 69] on input "1. Coach demonstrates curiosity throughout the coaching session." at bounding box center [307, 65] width 10 height 8
click at [342, 83] on div "Speaker 1 30% Speaker 2 70%" at bounding box center [274, 79] width 208 height 11
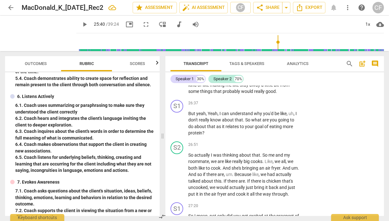
scroll to position [4497, 0]
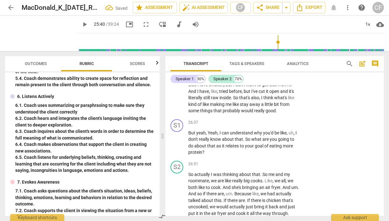
click at [177, 79] on span "play_arrow" at bounding box center [177, 75] width 8 height 8
click at [177, 79] on span "pause" at bounding box center [177, 75] width 8 height 8
click at [177, 79] on span "play_arrow" at bounding box center [177, 75] width 8 height 8
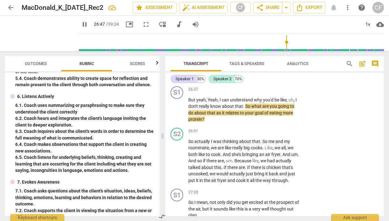
scroll to position [4596, 0]
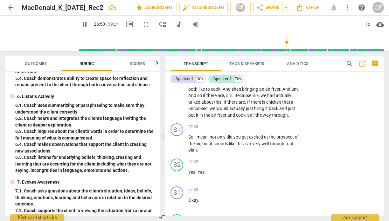
drag, startPoint x: 243, startPoint y: 113, endPoint x: 218, endPoint y: 105, distance: 26.5
click at [218, 58] on p "But yeah , Yeah , I can understand why you'd be like , uh , I don't really know…" at bounding box center [243, 44] width 111 height 26
click at [264, 27] on p "Add competency" at bounding box center [279, 25] width 30 height 6
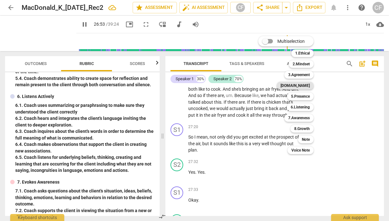
click at [307, 85] on b "[DOMAIN_NAME]" at bounding box center [294, 86] width 29 height 8
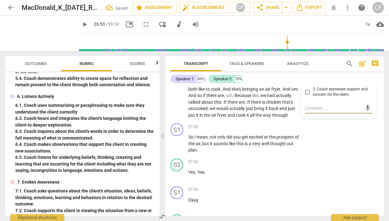
click at [305, 96] on input "3. Coach expresses support and concern for the client." at bounding box center [307, 92] width 10 height 8
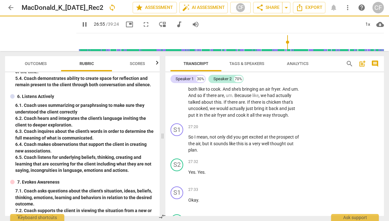
drag, startPoint x: 252, startPoint y: 112, endPoint x: 252, endPoint y: 127, distance: 15.6
click at [252, 58] on p "But yeah , Yeah , I can understand why you'd be like , uh , I don't really know…" at bounding box center [243, 44] width 111 height 26
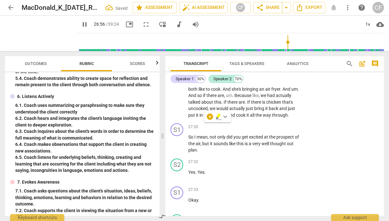
click at [224, 28] on div "+" at bounding box center [220, 24] width 6 height 6
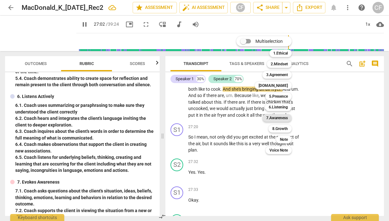
click at [287, 118] on b "7.Awareness" at bounding box center [277, 118] width 22 height 8
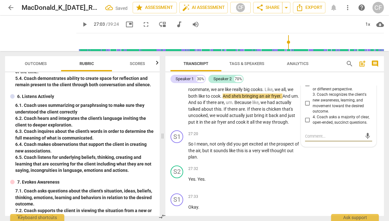
click at [306, 124] on input "4. Coach asks a majority of clear, open-ended, succinct questions." at bounding box center [307, 120] width 10 height 8
click at [305, 65] on input "1. Coach asks questions about the client's situation, ideas, beliefs, thinking,…" at bounding box center [307, 62] width 10 height 8
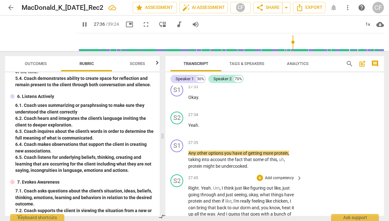
scroll to position [4674, 0]
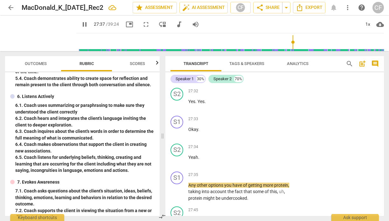
click at [176, 77] on span "pause" at bounding box center [177, 73] width 8 height 8
drag, startPoint x: 207, startPoint y: 144, endPoint x: 186, endPoint y: 135, distance: 22.1
click at [186, 85] on div "S1 play_arrow pause 27:20 + Add competency keyboard_arrow_right So I mean , not…" at bounding box center [274, 67] width 218 height 35
click at [265, 59] on p "Add competency" at bounding box center [279, 57] width 30 height 6
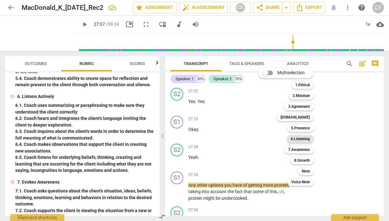
click at [300, 140] on b "6.Listening" at bounding box center [299, 139] width 19 height 8
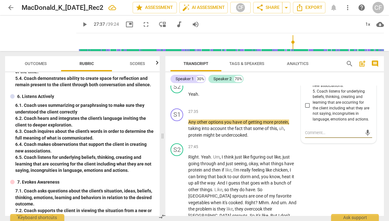
scroll to position [4728, 0]
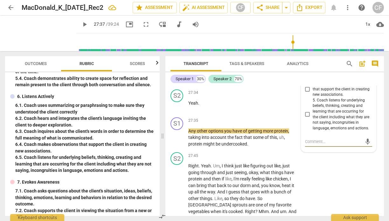
click at [307, 119] on input "5. Coach listens for underlying beliefs, thinking, creating and learning that a…" at bounding box center [307, 115] width 10 height 8
click at [329, 76] on div "Speaker 1 30% Speaker 2 70%" at bounding box center [274, 79] width 208 height 11
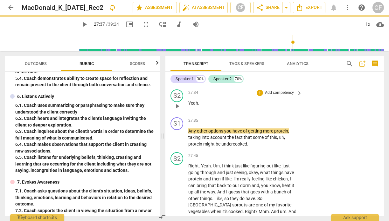
scroll to position [4778, 0]
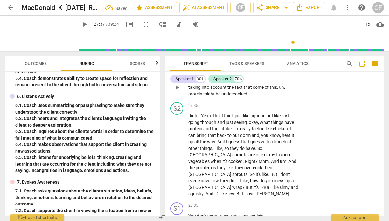
click at [253, 98] on p "Any other options you have of getting more protein , taking into account the fa…" at bounding box center [243, 88] width 111 height 20
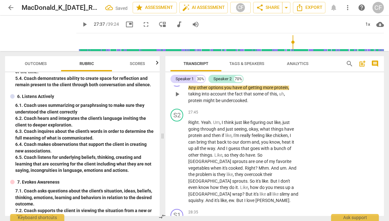
scroll to position [4718, 0]
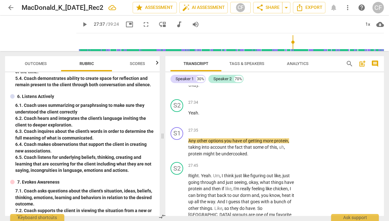
drag, startPoint x: 207, startPoint y: 107, endPoint x: 207, endPoint y: 99, distance: 7.9
click at [207, 38] on p "So I mean , not only did you get excited at the prospect of the air , but it so…" at bounding box center [243, 29] width 111 height 20
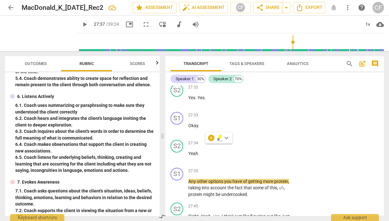
click at [241, 56] on p "Add competency" at bounding box center [250, 53] width 30 height 6
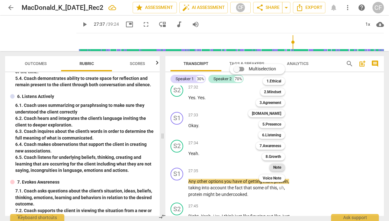
click at [282, 166] on div "Note" at bounding box center [277, 168] width 16 height 8
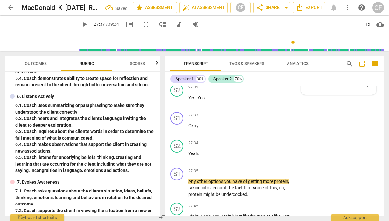
click at [310, 87] on textarea at bounding box center [333, 84] width 57 height 6
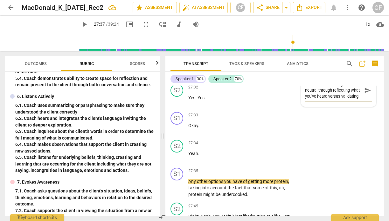
scroll to position [5, 0]
click at [320, 99] on textarea "Let's talk about being more neutral through reflecting what you've heard versus…" at bounding box center [333, 90] width 57 height 18
click at [366, 97] on span "send" at bounding box center [367, 93] width 7 height 7
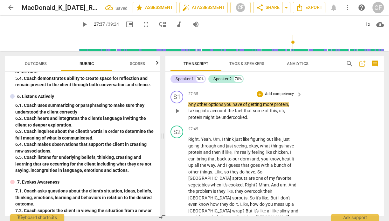
scroll to position [4802, 0]
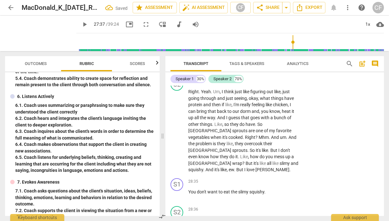
click at [177, 67] on span "play_arrow" at bounding box center [177, 64] width 8 height 8
drag, startPoint x: 252, startPoint y: 142, endPoint x: 188, endPoint y: 128, distance: 65.4
click at [188, 73] on p "Any other options you have of getting more protein , taking into account the fa…" at bounding box center [243, 64] width 111 height 20
click at [264, 50] on p "Add competency" at bounding box center [279, 47] width 30 height 6
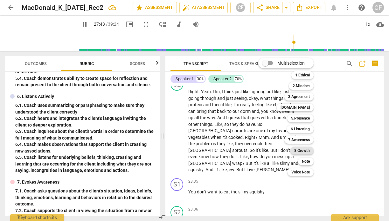
click at [299, 150] on b "8.Growth" at bounding box center [302, 151] width 16 height 8
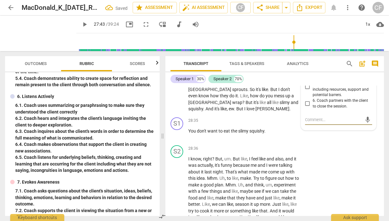
scroll to position [4861, 0]
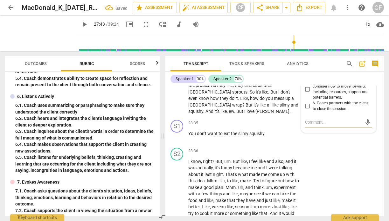
click at [304, 40] on input "2. Coach asks questions to support the client in translating awareness into act…" at bounding box center [307, 37] width 10 height 8
click at [291, 85] on div "Speaker 1 30% Speaker 2 70% S1 play_arrow pause 00:00 + Add competency keyboard…" at bounding box center [274, 144] width 218 height 144
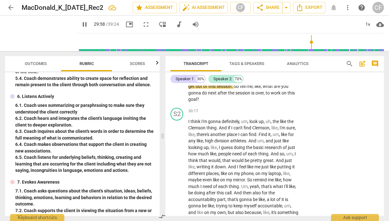
scroll to position [5129, 0]
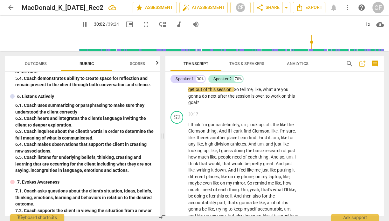
drag, startPoint x: 218, startPoint y: 134, endPoint x: 240, endPoint y: 127, distance: 23.8
click at [240, 106] on p "That's a lot . Yeah , you guys are experimenting , getting what you need . I lo…" at bounding box center [243, 80] width 111 height 52
click at [267, 50] on p "Add competency" at bounding box center [279, 47] width 30 height 6
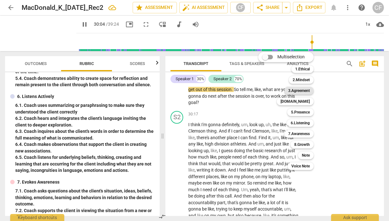
click at [306, 92] on b "3.Agreement" at bounding box center [299, 91] width 22 height 8
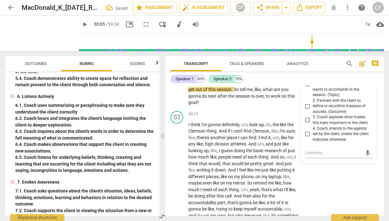
scroll to position [5132, 0]
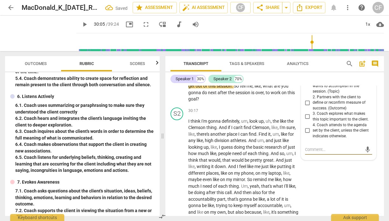
click at [310, 135] on input "4. Coach attends to the agenda set by the client, unless the client indicates o…" at bounding box center [307, 131] width 10 height 8
click at [358, 37] on div "S2 play_arrow pause 29:46 + Add competency keyboard_arrow_right All ." at bounding box center [274, 24] width 218 height 28
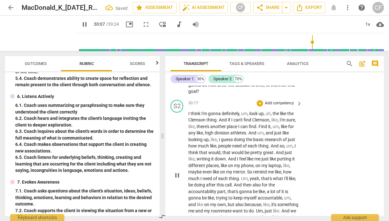
scroll to position [5145, 0]
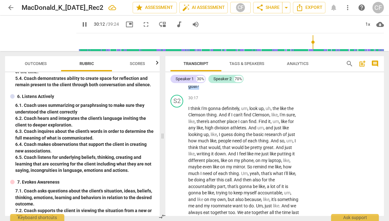
drag, startPoint x: 227, startPoint y: 150, endPoint x: 180, endPoint y: 146, distance: 46.3
click at [180, 92] on div "S1 play_arrow pause 29:46 + Add competency 3.Agreement keyboard_arrow_right Tha…" at bounding box center [274, 59] width 218 height 68
click at [234, 34] on p "Add competency" at bounding box center [247, 31] width 30 height 6
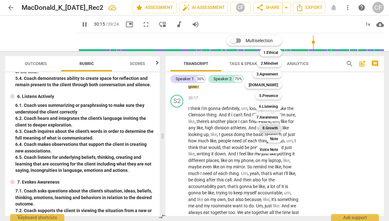
click at [278, 127] on b "8.Growth" at bounding box center [270, 129] width 16 height 8
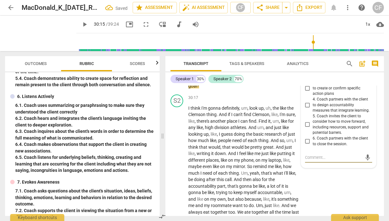
scroll to position [5150, 0]
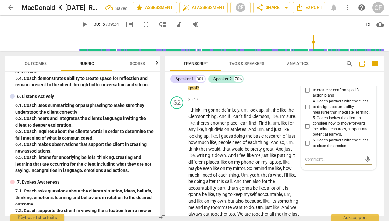
click at [306, 94] on input "3. Coach partners with the client to create or confirm specific action plans" at bounding box center [307, 91] width 10 height 8
click at [342, 75] on div "Speaker 1 30% Speaker 2 70%" at bounding box center [274, 79] width 208 height 11
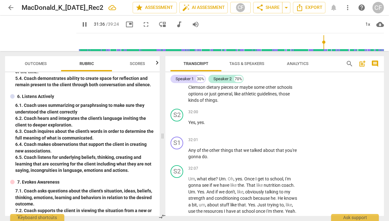
scroll to position [5352, 0]
drag, startPoint x: 239, startPoint y: 124, endPoint x: 187, endPoint y: 125, distance: 51.2
click at [187, 106] on div "S1 play_arrow pause 31:38 + Add competency keyboard_arrow_right Yeah , that's e…" at bounding box center [274, 72] width 218 height 68
click at [280, 47] on p "Add competency" at bounding box center [279, 44] width 30 height 6
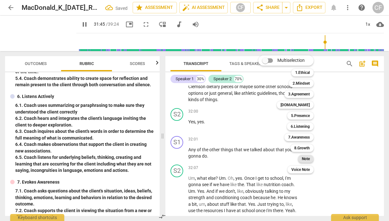
click at [308, 158] on b "Note" at bounding box center [305, 159] width 8 height 8
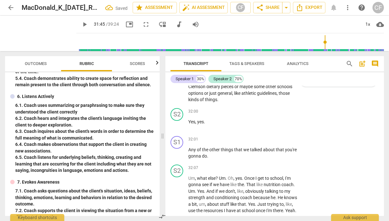
click at [316, 79] on textarea at bounding box center [333, 76] width 57 height 6
click at [364, 83] on span "send" at bounding box center [367, 79] width 7 height 7
click at [176, 81] on span "play_arrow" at bounding box center [177, 77] width 8 height 8
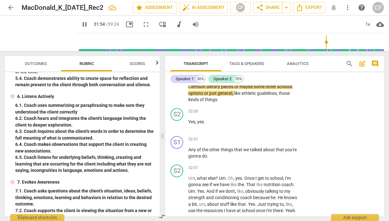
click at [178, 81] on span "pause" at bounding box center [177, 77] width 8 height 8
click at [358, 79] on div "Here is another example of coach approval." at bounding box center [343, 73] width 67 height 12
click at [364, 64] on span "more_vert" at bounding box center [368, 60] width 8 height 8
click at [367, 128] on li "Edit" at bounding box center [372, 130] width 22 height 12
click at [331, 83] on textarea "Here is another example of coach approval." at bounding box center [338, 77] width 67 height 12
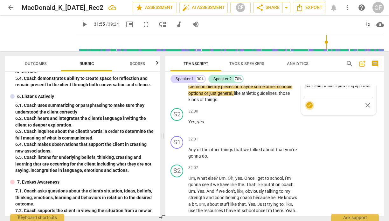
click at [309, 109] on span "check_circle" at bounding box center [309, 106] width 8 height 8
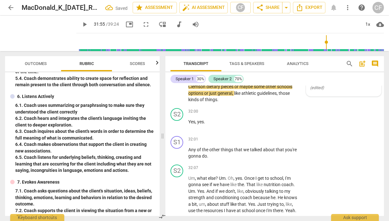
click at [177, 81] on span "play_arrow" at bounding box center [177, 77] width 8 height 8
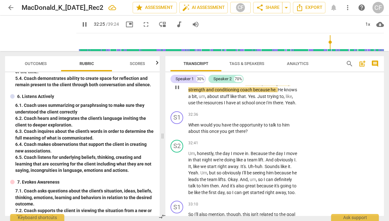
scroll to position [5459, 0]
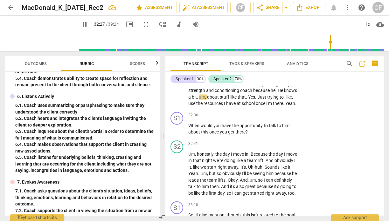
drag, startPoint x: 209, startPoint y: 118, endPoint x: 188, endPoint y: 112, distance: 22.1
click at [188, 52] on p "Any of the other things that we talked about that you're gonna do ." at bounding box center [243, 45] width 111 height 13
click at [266, 35] on p "Add competency" at bounding box center [279, 33] width 30 height 6
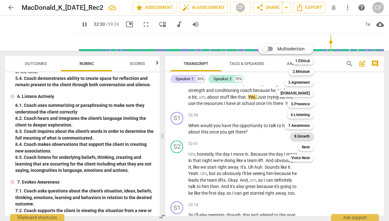
click at [303, 135] on b "8.Growth" at bounding box center [302, 137] width 16 height 8
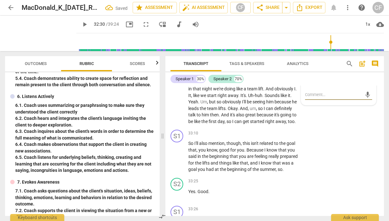
scroll to position [5528, 0]
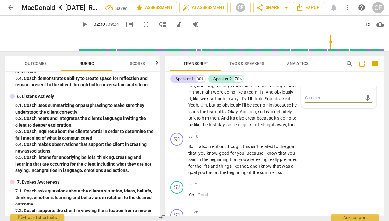
click at [307, 33] on input "3. Coach partners with the client to create or confirm specific action plans" at bounding box center [307, 29] width 10 height 8
click at [324, 131] on div "S2 play_arrow pause 32:41 + Add competency keyboard_arrow_right Um , honestly ,…" at bounding box center [274, 100] width 218 height 61
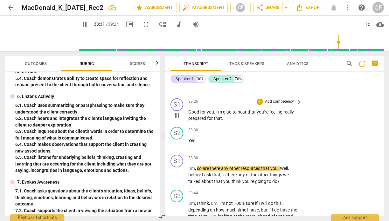
scroll to position [5637, 0]
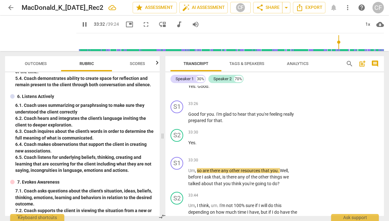
click at [176, 55] on span "pause" at bounding box center [177, 52] width 8 height 8
click at [188, 41] on span "So" at bounding box center [191, 38] width 6 height 5
click at [176, 55] on span "play_arrow" at bounding box center [177, 52] width 8 height 8
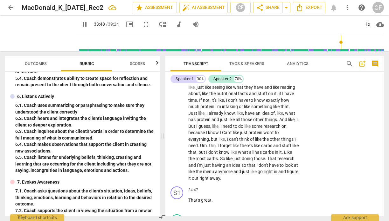
click at [178, 43] on span "pause" at bounding box center [177, 40] width 8 height 8
drag, startPoint x: 281, startPoint y: 129, endPoint x: 185, endPoint y: 122, distance: 96.5
click at [185, 52] on div "S1 play_arrow pause 33:30 + Add competency keyboard_arrow_right Um , so are the…" at bounding box center [274, 34] width 218 height 35
click at [261, 26] on div "+" at bounding box center [259, 22] width 6 height 6
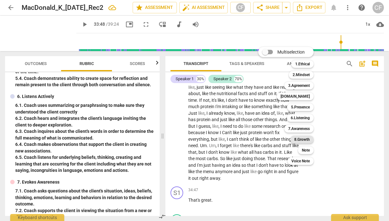
click at [303, 139] on b "8.Growth" at bounding box center [302, 140] width 16 height 8
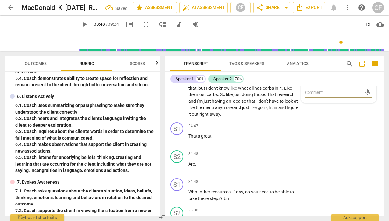
scroll to position [5839, 0]
click at [303, 28] on input "3. Coach partners with the client to create or confirm specific action plans" at bounding box center [307, 24] width 10 height 8
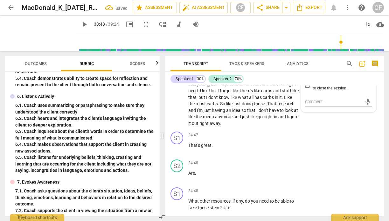
scroll to position [5830, 0]
click at [325, 105] on textarea at bounding box center [333, 101] width 57 height 6
click at [365, 105] on span "send" at bounding box center [367, 101] width 7 height 7
click at [178, 72] on span "play_arrow" at bounding box center [177, 68] width 8 height 8
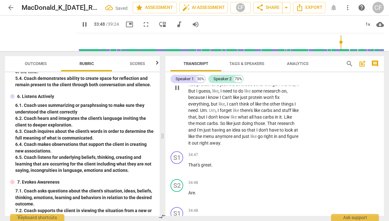
scroll to position [5795, 0]
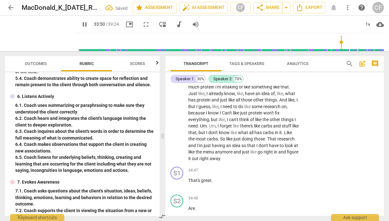
click at [366, 24] on div "8.Growth [PERSON_NAME] 17:16 [DATE]" at bounding box center [347, 19] width 60 height 10
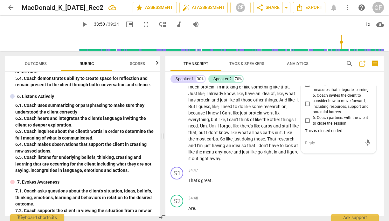
click at [368, 22] on span "more_vert" at bounding box center [368, 19] width 8 height 8
click at [370, 102] on li "Edit" at bounding box center [372, 102] width 22 height 12
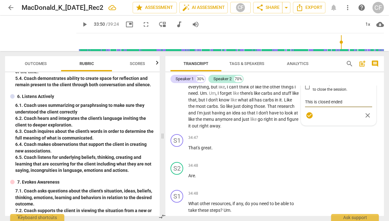
scroll to position [5860, 0]
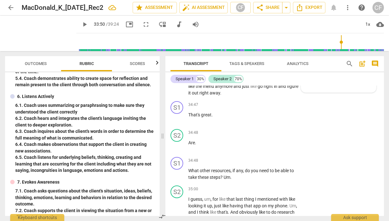
click at [328, 72] on textarea "This is closed ended" at bounding box center [338, 69] width 67 height 6
drag, startPoint x: 342, startPoint y: 153, endPoint x: 316, endPoint y: 153, distance: 26.4
click at [316, 72] on textarea "This is clos ended" at bounding box center [338, 69] width 67 height 6
click at [310, 86] on span "check_circle" at bounding box center [309, 83] width 8 height 8
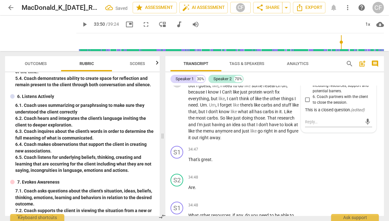
click at [174, 86] on span "play_arrow" at bounding box center [177, 83] width 8 height 8
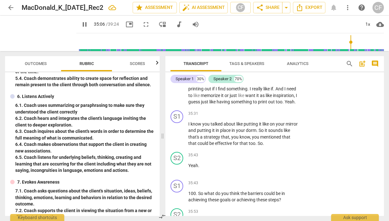
scroll to position [5999, 0]
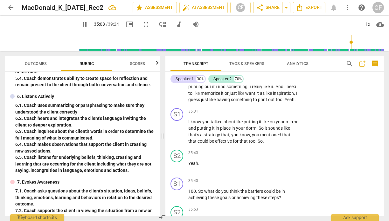
drag, startPoint x: 223, startPoint y: 122, endPoint x: 186, endPoint y: 117, distance: 36.9
click at [186, 44] on div "S1 play_arrow pause 34:48 + Add competency keyboard_arrow_right What other reso…" at bounding box center [274, 30] width 218 height 29
click at [262, 25] on div "+ Add competency" at bounding box center [275, 22] width 38 height 6
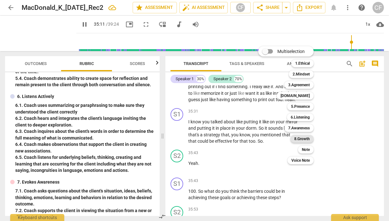
click at [303, 138] on b "8.Growth" at bounding box center [302, 139] width 16 height 8
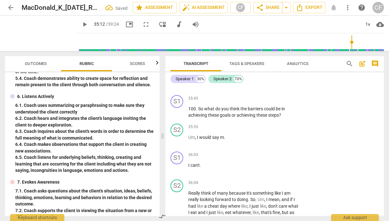
scroll to position [6078, 0]
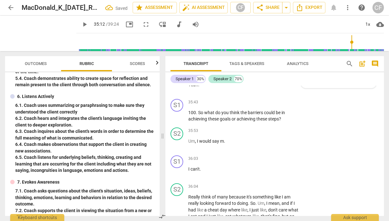
click at [305, 48] on input "5. Coach invites the client to consider how to move forward, including resource…" at bounding box center [307, 45] width 10 height 8
click at [280, 69] on div "S1 play_arrow pause 35:31 + Add competency keyboard_arrow_right I know you talk…" at bounding box center [274, 48] width 218 height 42
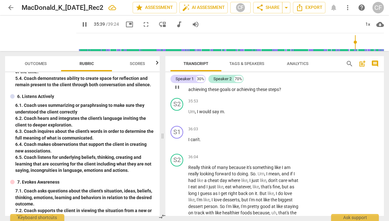
scroll to position [6105, 0]
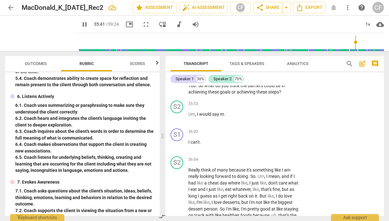
drag, startPoint x: 266, startPoint y: 125, endPoint x: 193, endPoint y: 102, distance: 76.1
click at [193, 39] on div "35:31 + Add competency keyboard_arrow_right I know you talked about like puttin…" at bounding box center [245, 21] width 114 height 37
click at [259, 9] on div "+" at bounding box center [259, 6] width 6 height 6
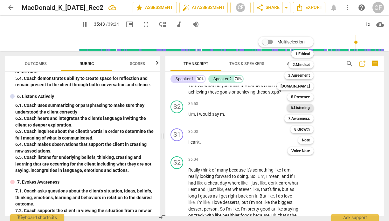
click at [299, 107] on b "6.Listening" at bounding box center [299, 108] width 19 height 8
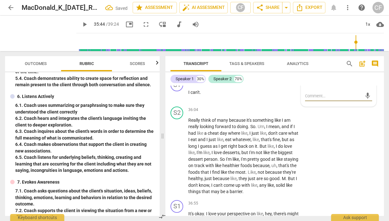
scroll to position [6134, 0]
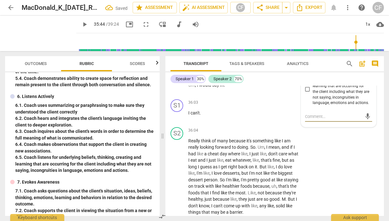
click at [306, 12] on input "1. Coach uses summarizing or paraphrasing to make sure they understood the clie…" at bounding box center [307, 8] width 10 height 8
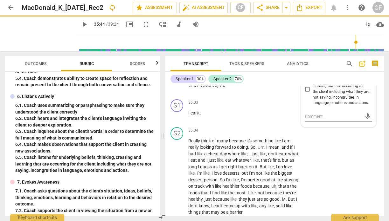
click at [331, 68] on div "Transcript Tags & Speakers Analytics" at bounding box center [252, 63] width 165 height 15
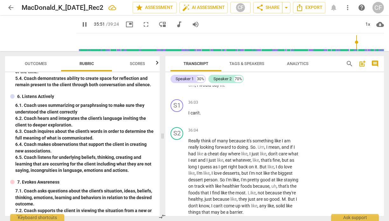
drag, startPoint x: 286, startPoint y: 153, endPoint x: 200, endPoint y: 146, distance: 86.1
click at [200, 66] on p "100 . So what do you think the barriers could be in achieving these goals or ac…" at bounding box center [243, 59] width 111 height 13
click at [259, 50] on div "+" at bounding box center [259, 46] width 6 height 6
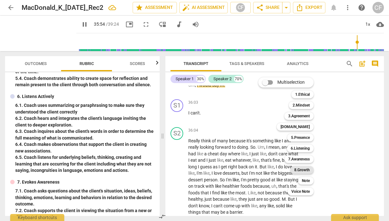
click at [308, 167] on b "8.Growth" at bounding box center [302, 170] width 16 height 8
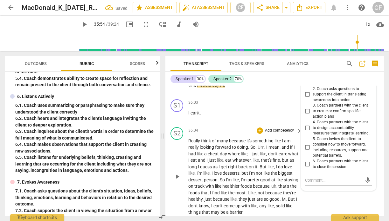
scroll to position [6254, 0]
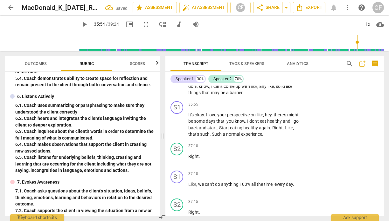
click at [307, 32] on input "5. Coach invites the client to consider how to move forward, including resource…" at bounding box center [307, 28] width 10 height 8
click at [355, 99] on div "S2 play_arrow pause 36:04 + Add competency keyboard_arrow_right Really think of…" at bounding box center [274, 52] width 218 height 94
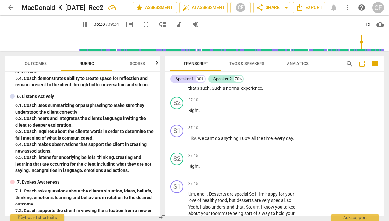
scroll to position [6300, 0]
drag, startPoint x: 234, startPoint y: 171, endPoint x: 205, endPoint y: 157, distance: 32.0
click at [205, 91] on p "It's okay . I love your perspective on like , hey , there's might be some days …" at bounding box center [243, 78] width 111 height 26
click at [258, 62] on div "+" at bounding box center [259, 58] width 6 height 6
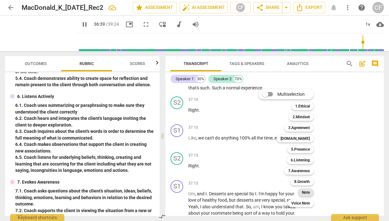
click at [307, 191] on b "Note" at bounding box center [305, 193] width 8 height 8
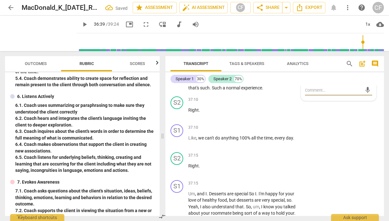
click at [315, 93] on textarea at bounding box center [333, 90] width 57 height 6
click at [366, 97] on span "send" at bounding box center [367, 93] width 7 height 7
click at [361, 52] on div "S2 play_arrow pause 36:04 + Add competency keyboard_arrow_right Really think of…" at bounding box center [274, 6] width 218 height 94
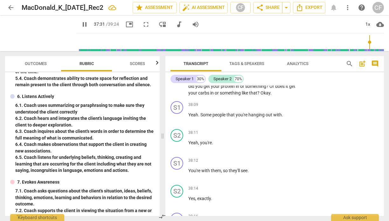
scroll to position [6496, 0]
click at [175, 19] on span "pause" at bounding box center [177, 15] width 8 height 8
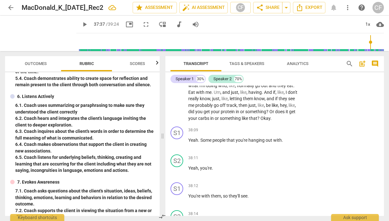
scroll to position [6469, 0]
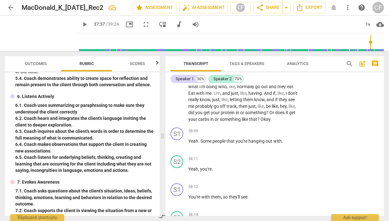
drag, startPoint x: 245, startPoint y: 129, endPoint x: 188, endPoint y: 114, distance: 59.2
click at [188, 64] on div "S1 play_arrow pause 37:15 + Add competency keyboard_arrow_right Um , and I . De…" at bounding box center [274, 37] width 218 height 55
click at [259, 19] on div "+" at bounding box center [259, 15] width 6 height 6
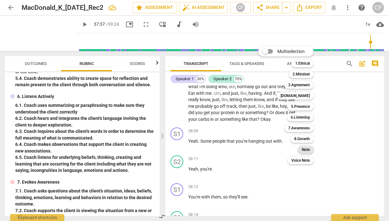
click at [305, 148] on b "Note" at bounding box center [305, 150] width 8 height 8
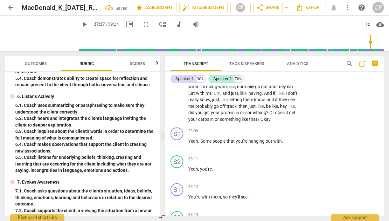
click at [316, 53] on div "mic" at bounding box center [338, 48] width 67 height 10
click at [317, 51] on textarea at bounding box center [333, 47] width 57 height 6
click at [364, 51] on span "send" at bounding box center [367, 47] width 7 height 7
click at [280, 62] on p "Um , and I . Desserts are special So I . I'm happy for your love of healthy foo…" at bounding box center [243, 42] width 111 height 39
drag, startPoint x: 280, startPoint y: 146, endPoint x: 224, endPoint y: 141, distance: 56.1
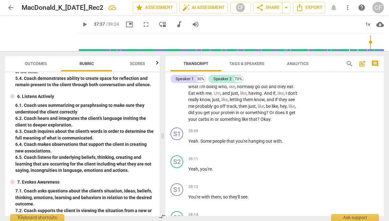
click at [224, 62] on p "Um , and I . Desserts are special So I . I'm happy for your love of healthy foo…" at bounding box center [243, 42] width 111 height 39
click at [241, 19] on div "+" at bounding box center [241, 15] width 6 height 6
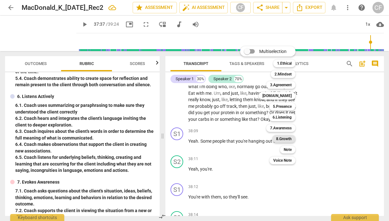
click at [284, 139] on b "8.Growth" at bounding box center [284, 139] width 16 height 8
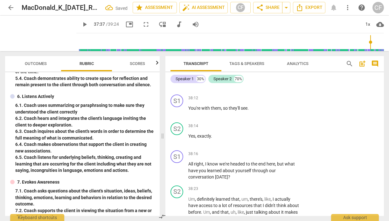
scroll to position [6551, 0]
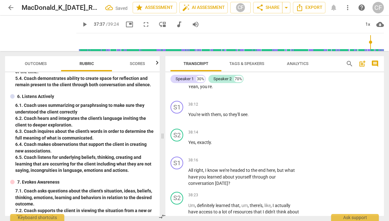
click at [307, 18] on input "4. Coach partners with the client to design accountability measures that integr…" at bounding box center [307, 15] width 10 height 8
click at [315, 70] on textarea at bounding box center [333, 67] width 57 height 6
click at [364, 71] on span "send" at bounding box center [367, 67] width 7 height 7
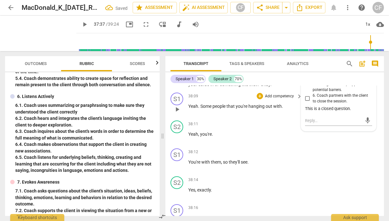
scroll to position [6485, 0]
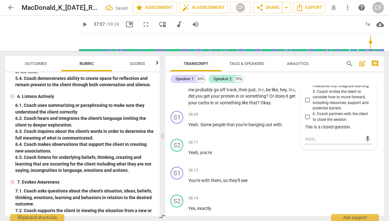
click at [177, 30] on span "play_arrow" at bounding box center [177, 26] width 8 height 8
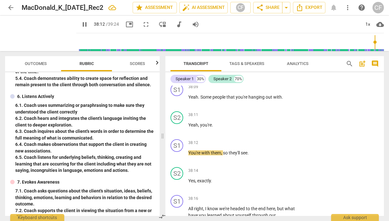
scroll to position [6668, 0]
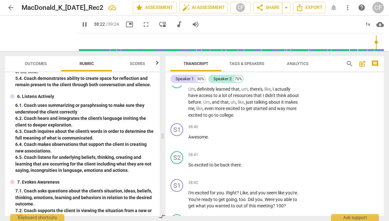
drag, startPoint x: 285, startPoint y: 145, endPoint x: 285, endPoint y: 157, distance: 12.1
click at [285, 71] on p "All right , I know we're headed to the end here , but what have you learned abo…" at bounding box center [243, 61] width 111 height 20
click at [261, 47] on div "+" at bounding box center [259, 44] width 6 height 6
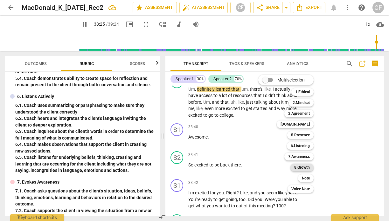
click at [306, 169] on b "8.Growth" at bounding box center [302, 168] width 16 height 8
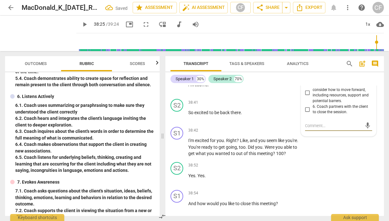
scroll to position [6719, 0]
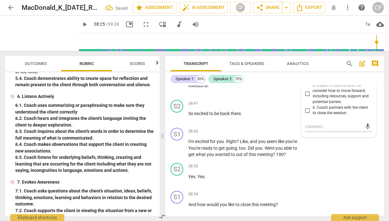
click at [306, 28] on input "1. Coach supports the client in exploring their learning about themselves and t…" at bounding box center [307, 24] width 10 height 8
click at [288, 19] on p "All right , I know we're headed to the end here , but what have you learned abo…" at bounding box center [243, 9] width 111 height 20
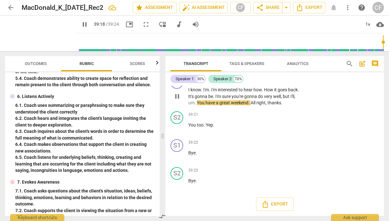
scroll to position [6973, 0]
click at [176, 37] on span "pause" at bounding box center [177, 33] width 8 height 8
